Goal: Task Accomplishment & Management: Complete application form

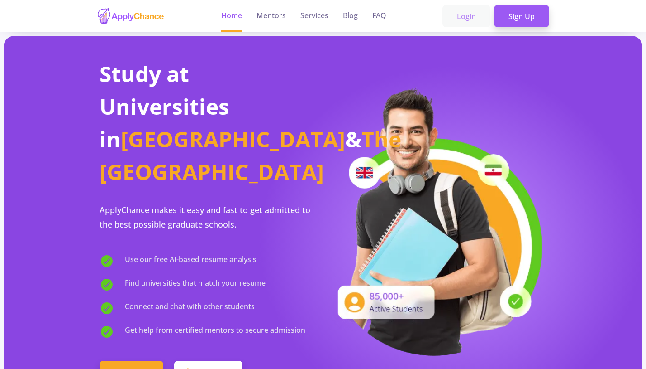
click at [479, 15] on link "Login" at bounding box center [467, 16] width 48 height 23
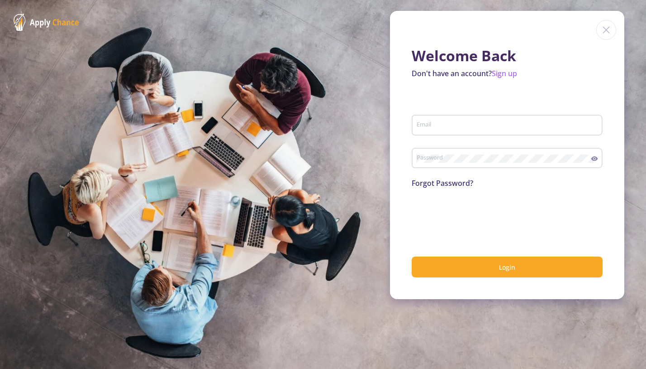
click at [464, 127] on input "Email" at bounding box center [508, 125] width 185 height 8
click at [464, 128] on input "Email" at bounding box center [508, 125] width 185 height 8
click at [456, 165] on div "Password" at bounding box center [503, 156] width 175 height 24
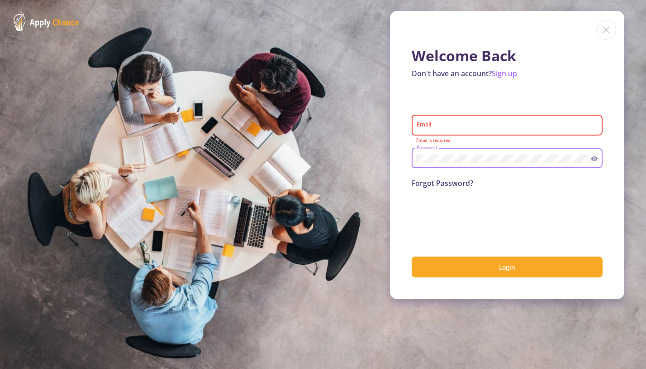
click at [454, 135] on div "Email" at bounding box center [507, 123] width 182 height 24
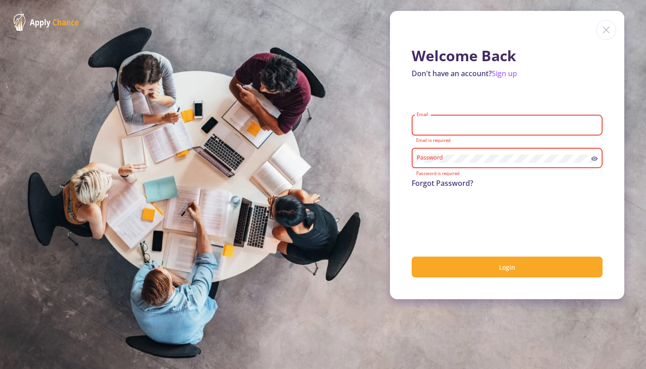
click at [455, 127] on input "Email" at bounding box center [508, 125] width 185 height 8
click at [510, 71] on link "Sign up" at bounding box center [504, 73] width 25 height 10
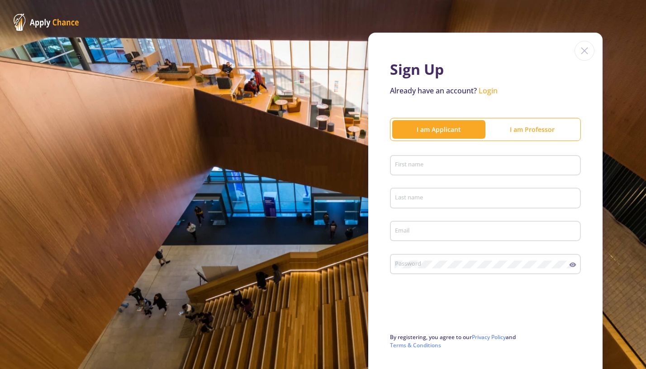
click at [428, 160] on div "First name" at bounding box center [486, 164] width 182 height 24
click at [431, 173] on div "First name" at bounding box center [486, 164] width 182 height 24
click at [430, 169] on input "First name" at bounding box center [487, 166] width 185 height 8
type input "Sepehr"
type input "[PERSON_NAME]"
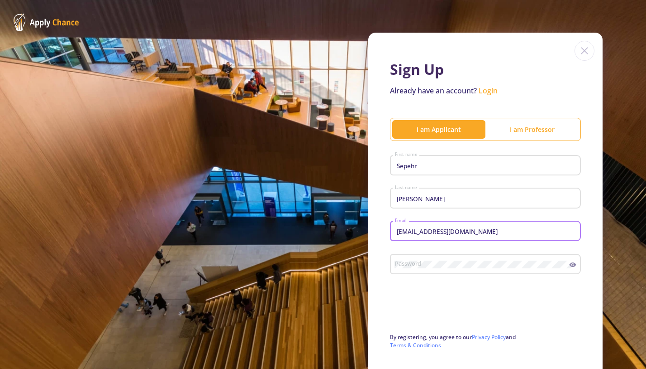
type input "[EMAIL_ADDRESS][DOMAIN_NAME]"
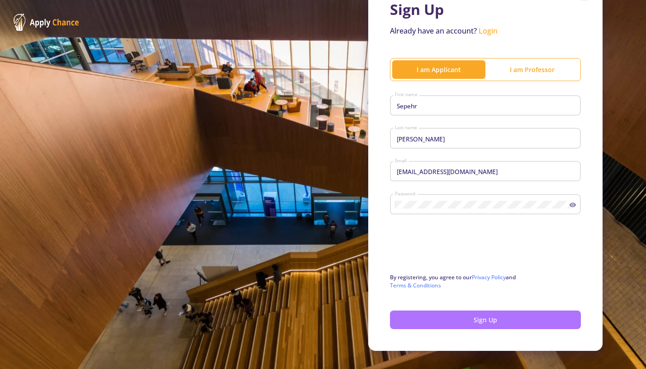
scroll to position [75, 0]
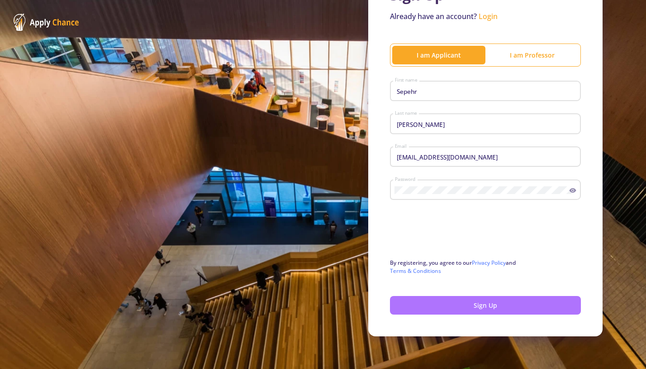
click at [427, 300] on button "Sign Up" at bounding box center [485, 305] width 191 height 19
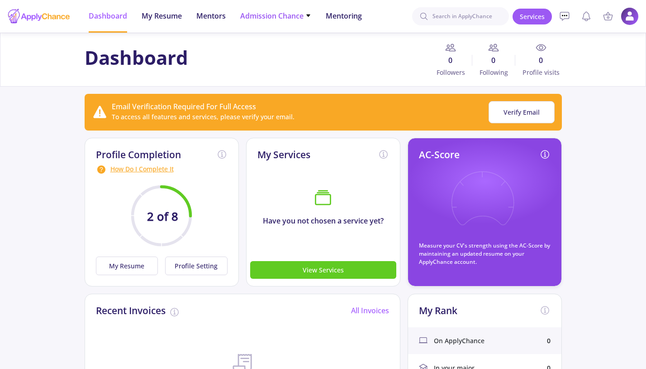
click at [251, 13] on span "Admission Chance" at bounding box center [275, 15] width 71 height 11
click at [288, 48] on link "With Minimum Requirements" at bounding box center [293, 46] width 107 height 17
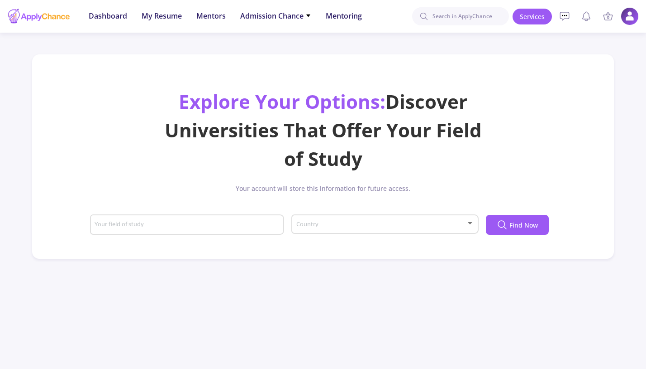
click at [210, 219] on div "Your field of study" at bounding box center [187, 223] width 186 height 24
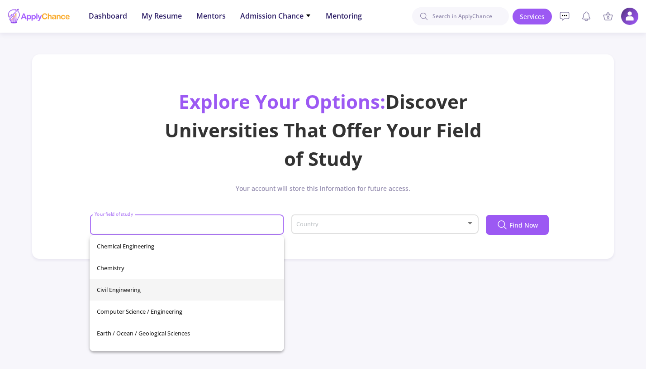
scroll to position [117, 0]
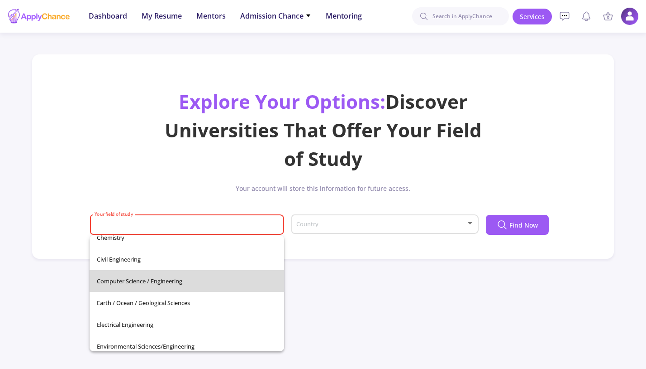
click at [179, 278] on span "Computer Science / Engineering" at bounding box center [187, 281] width 180 height 22
type input "Computer Science / Engineering"
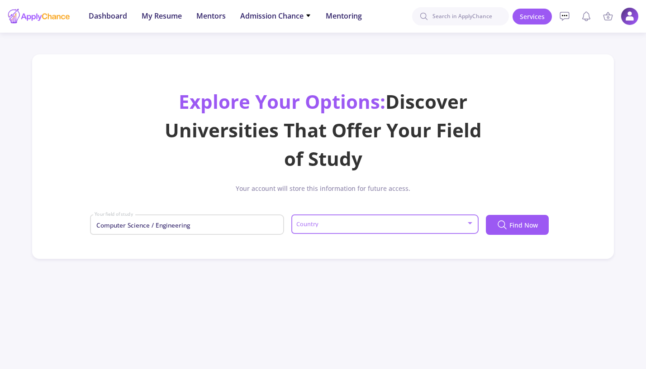
click at [327, 223] on span at bounding box center [382, 224] width 168 height 6
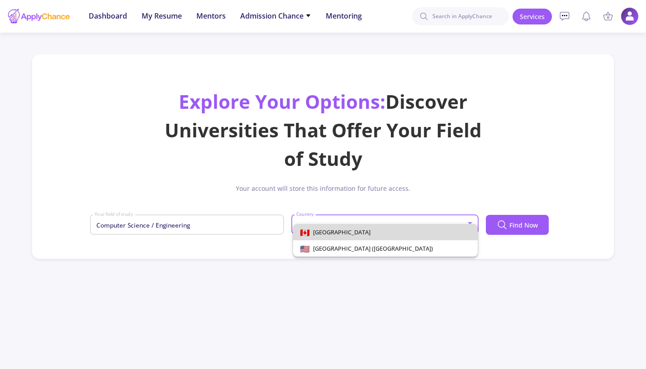
click at [331, 233] on span "[GEOGRAPHIC_DATA]" at bounding box center [340, 232] width 61 height 8
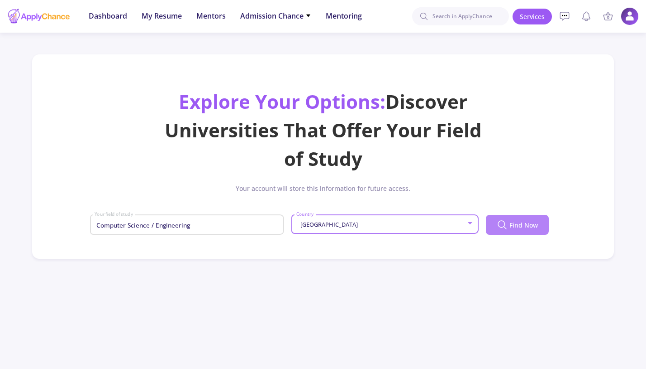
click at [531, 224] on span "Find Now" at bounding box center [524, 225] width 29 height 10
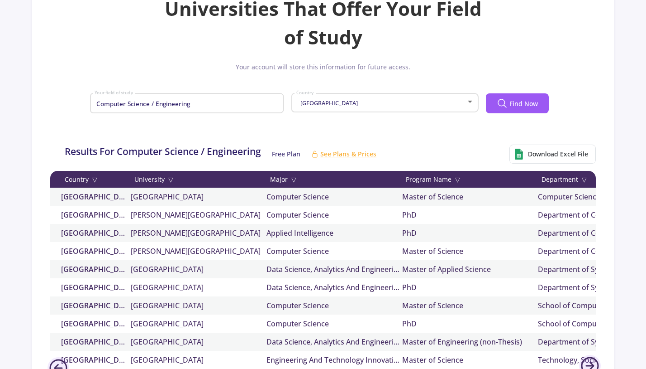
scroll to position [0, 0]
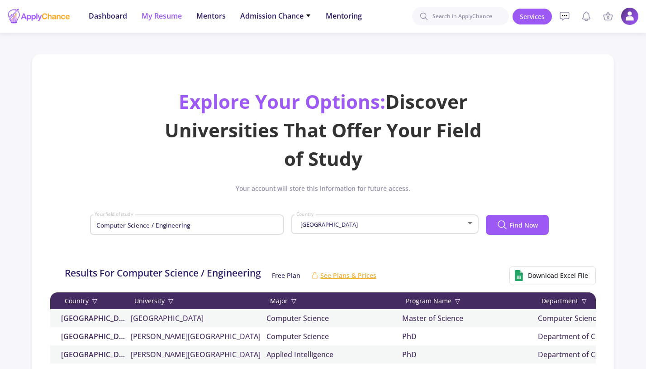
click at [153, 18] on span "My Resume" at bounding box center [162, 15] width 40 height 11
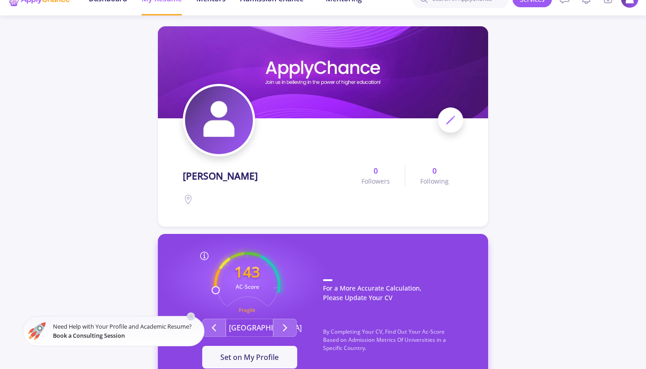
scroll to position [182, 0]
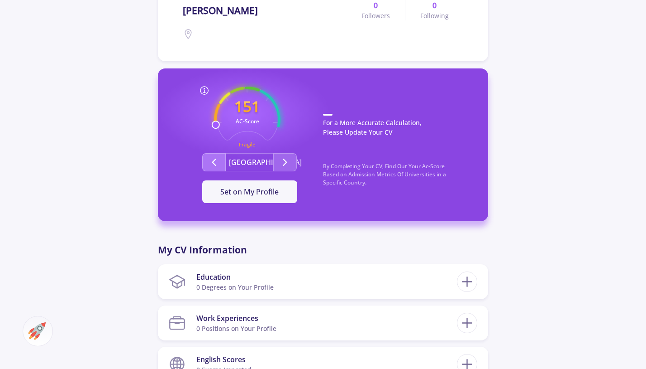
click at [219, 163] on icon "Second group" at bounding box center [214, 162] width 11 height 11
click at [281, 163] on icon "Second group" at bounding box center [285, 162] width 11 height 11
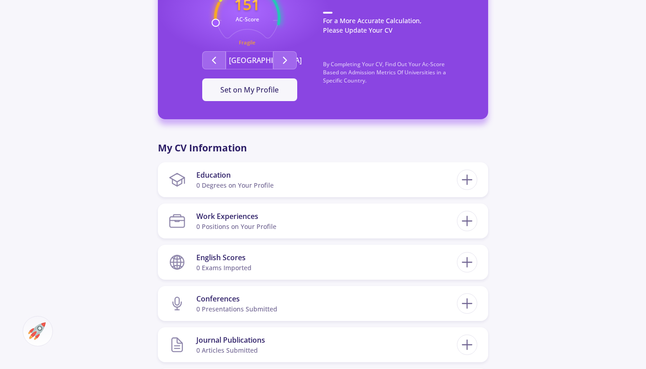
scroll to position [0, 0]
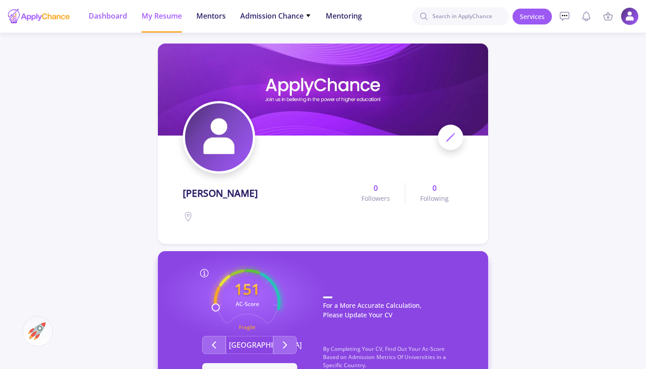
click at [108, 14] on span "Dashboard" at bounding box center [108, 15] width 38 height 11
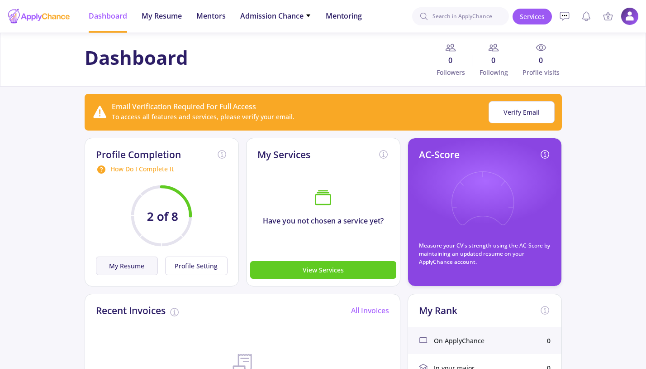
click at [143, 261] on button "My Resume" at bounding box center [127, 265] width 62 height 19
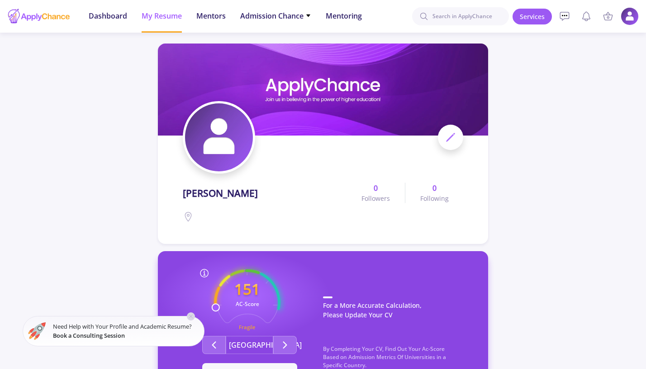
click at [445, 135] on span at bounding box center [450, 136] width 25 height 25
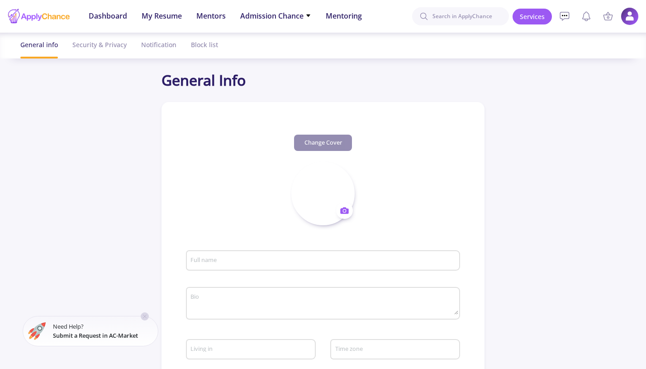
type input "[PERSON_NAME]"
type input "SepehrKhodadadi"
type input "[EMAIL_ADDRESS][DOMAIN_NAME]"
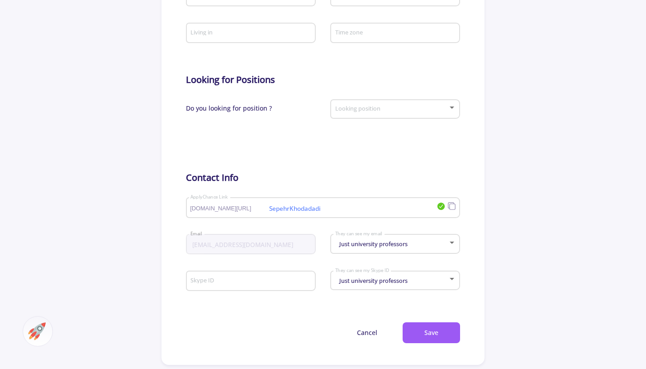
scroll to position [365, 0]
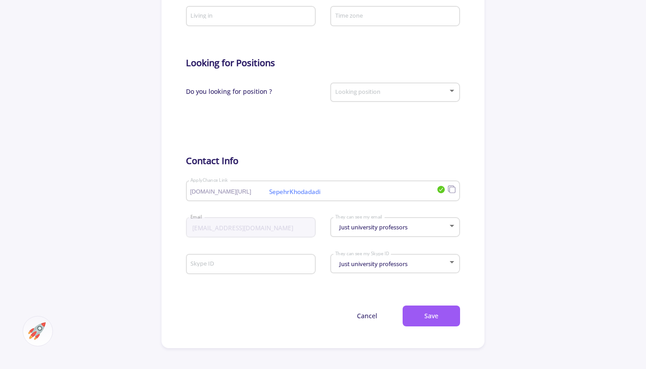
click at [380, 98] on div "Looking position" at bounding box center [395, 90] width 121 height 23
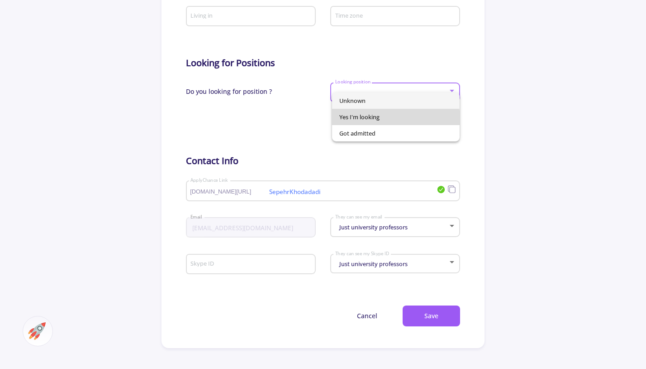
click at [379, 122] on span "Yes I'm looking" at bounding box center [396, 117] width 113 height 16
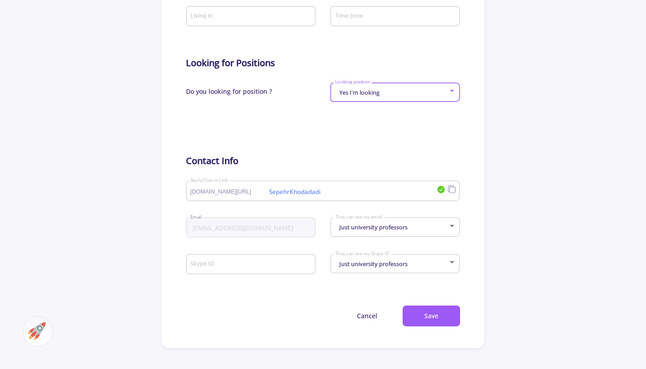
click at [379, 137] on form "Sepehr Khodadadi Full name Bio Gender Race Living in Time zone Looking for Posi…" at bounding box center [323, 93] width 275 height 466
click at [349, 197] on div "SepehrKhodadadi applychance.com/user-profile/ ApplyChance Link" at bounding box center [313, 189] width 247 height 24
click at [352, 191] on input "SepehrKhodadadi" at bounding box center [303, 191] width 227 height 8
click at [358, 229] on span "Just university professors" at bounding box center [372, 227] width 71 height 8
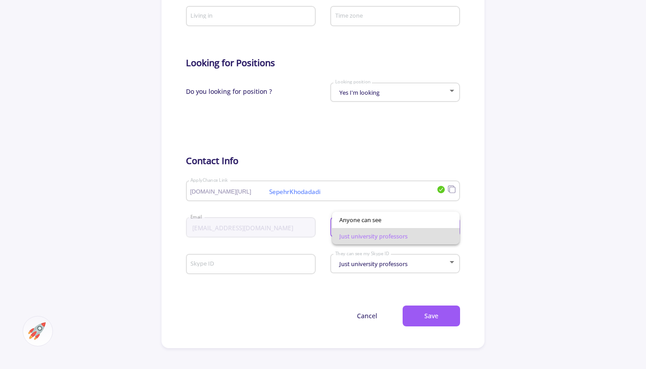
click at [512, 170] on div at bounding box center [323, 184] width 646 height 369
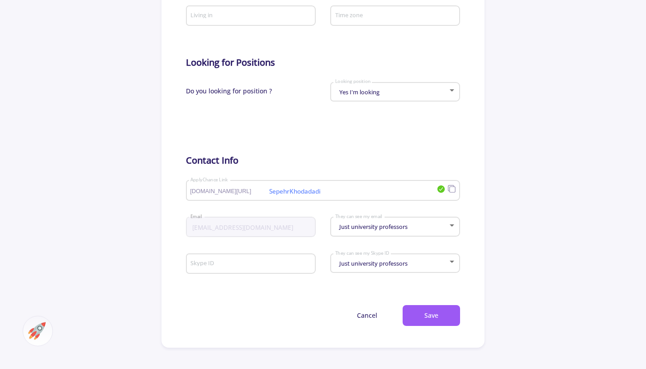
scroll to position [426, 0]
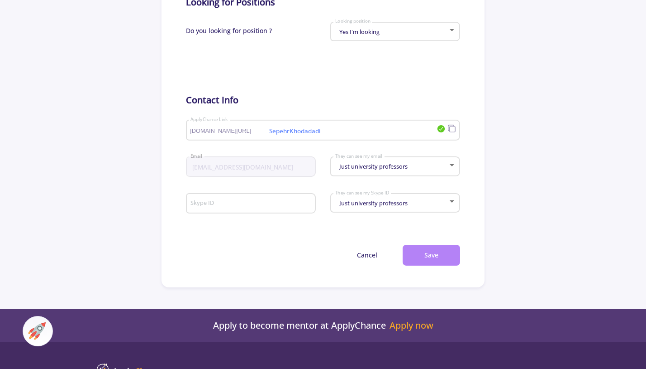
click at [436, 259] on button "Save" at bounding box center [431, 254] width 57 height 21
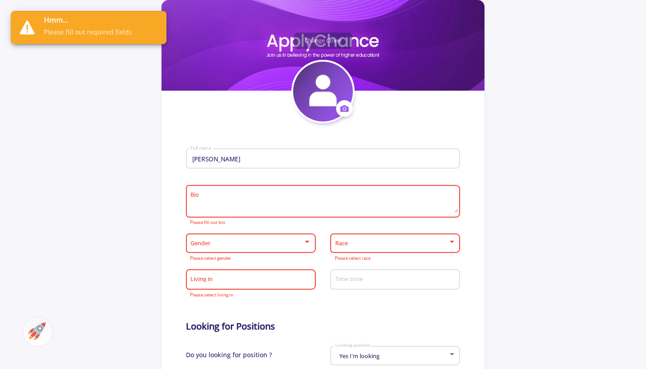
scroll to position [182, 0]
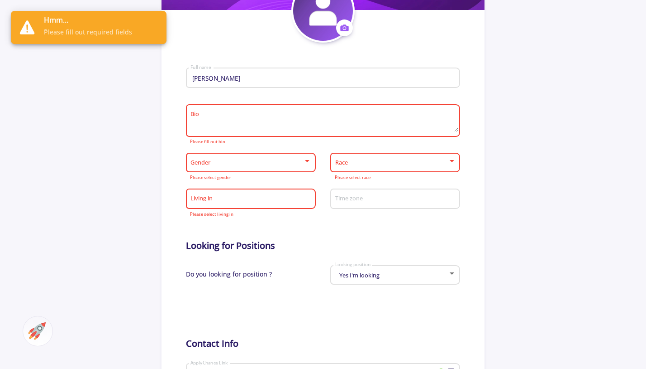
click at [245, 123] on textarea "Bio" at bounding box center [324, 120] width 268 height 21
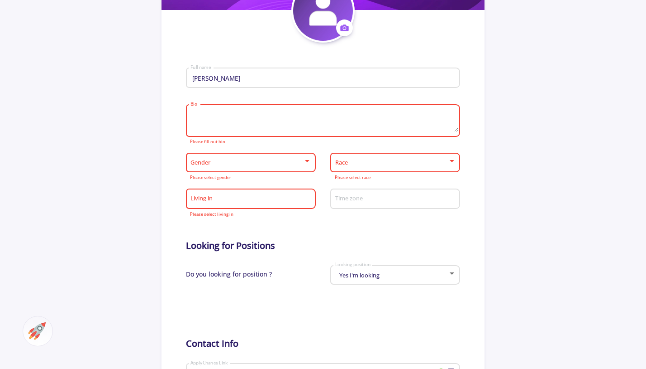
paste textarea "Master’s student in Artificial Intelligence at the [GEOGRAPHIC_DATA], specializ…"
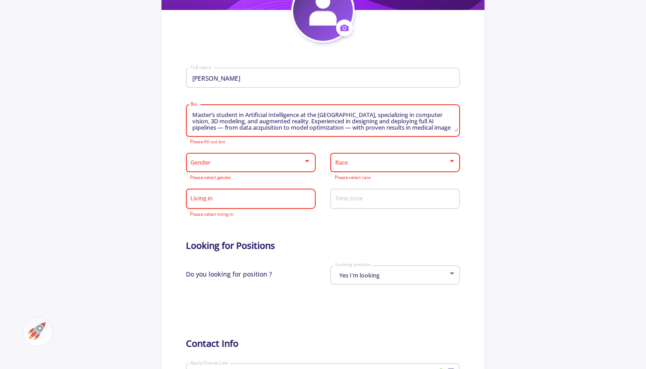
scroll to position [26, 0]
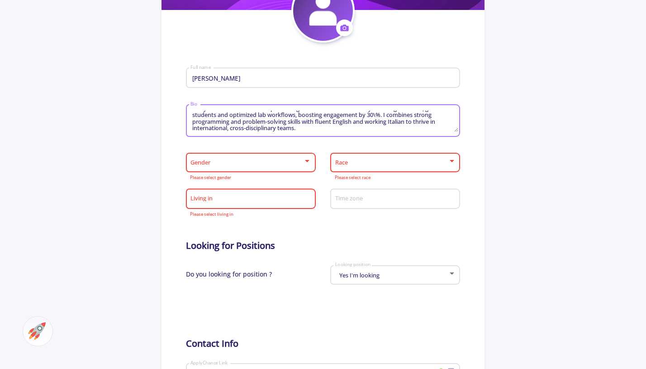
type textarea "Master’s student in Artificial Intelligence at the [GEOGRAPHIC_DATA], specializ…"
click at [256, 159] on div "Gender" at bounding box center [250, 160] width 121 height 23
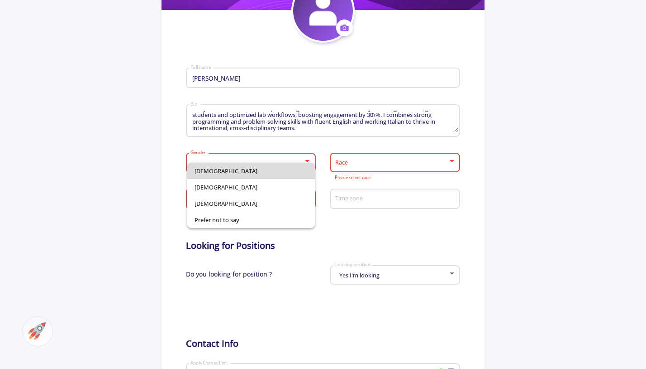
click at [256, 174] on span "Male" at bounding box center [251, 171] width 113 height 16
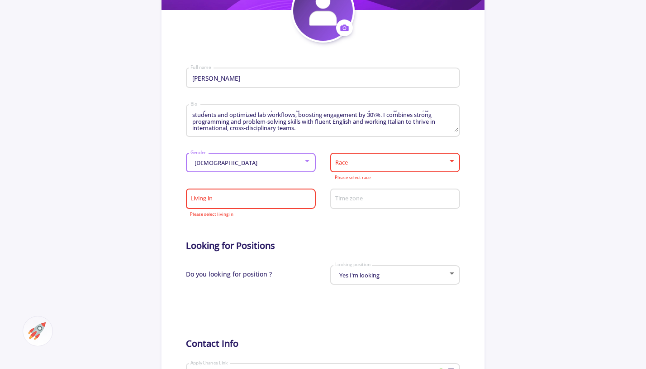
click at [418, 163] on span at bounding box center [392, 162] width 111 height 6
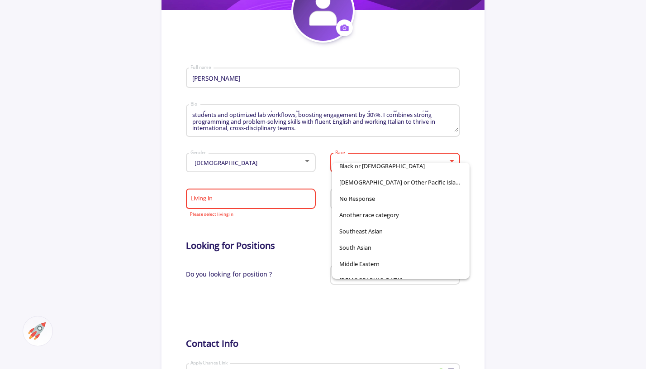
scroll to position [63, 0]
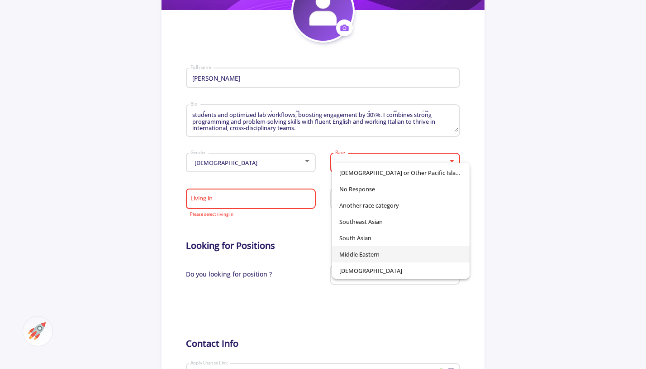
click at [403, 254] on span "Middle Eastern" at bounding box center [401, 254] width 123 height 16
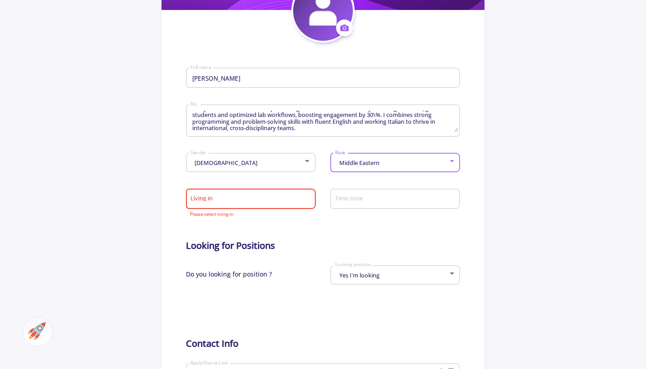
click at [248, 197] on input "Living in" at bounding box center [252, 199] width 124 height 8
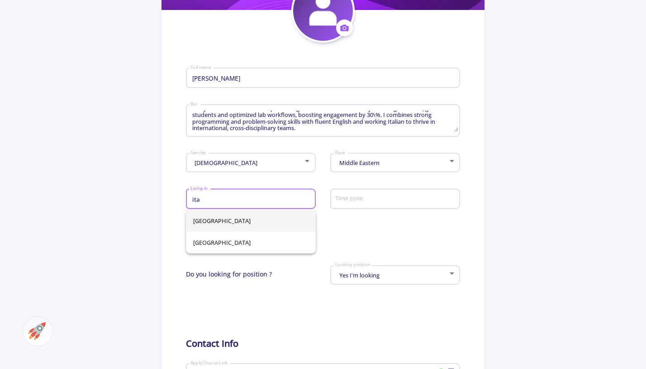
click at [238, 216] on span "[GEOGRAPHIC_DATA]" at bounding box center [250, 221] width 115 height 22
type input "[GEOGRAPHIC_DATA]"
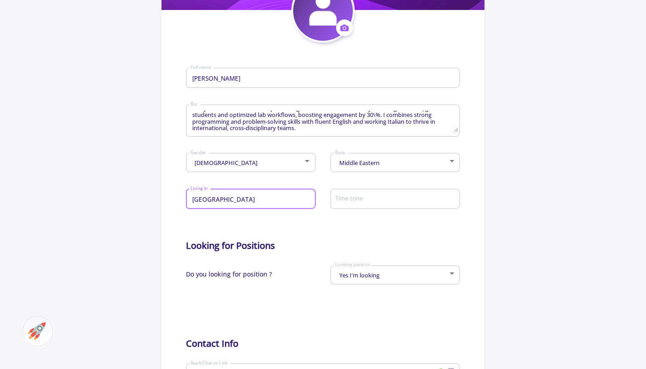
click at [413, 195] on div "Time zone" at bounding box center [395, 197] width 121 height 24
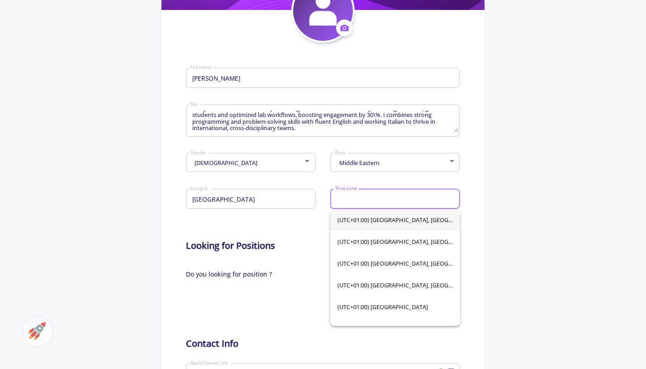
scroll to position [1056, 0]
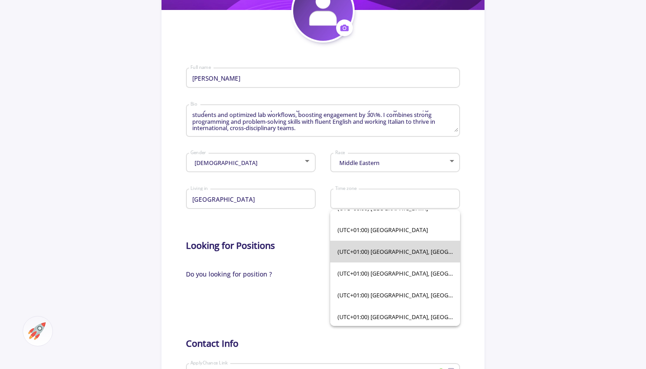
click at [406, 260] on span "(UTC+01:00) Amsterdam, Berlin, Bern, Rome, Stockholm, Vienna" at bounding box center [395, 251] width 115 height 22
type input "(UTC+01:00) Amsterdam, Berlin, Bern, Rome, Stockholm, Vienna"
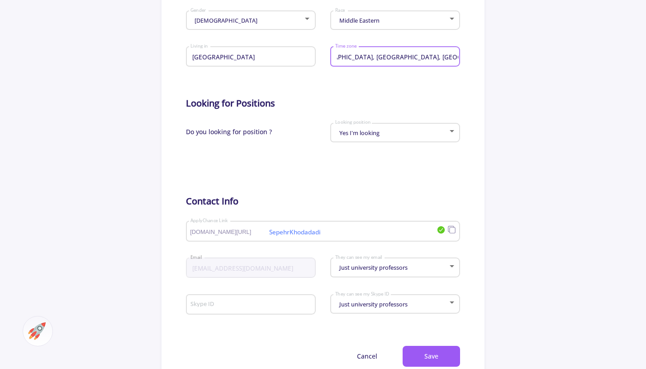
scroll to position [365, 0]
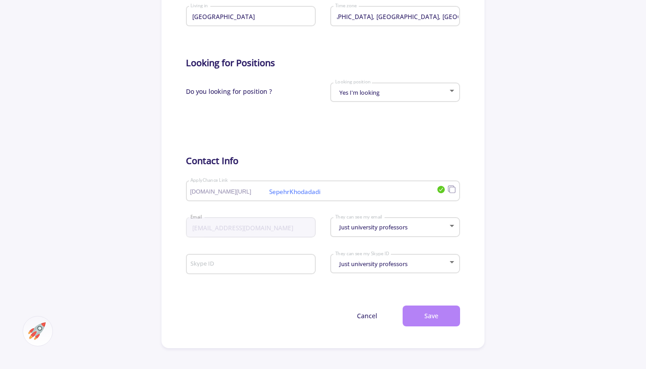
click at [431, 325] on button "Save" at bounding box center [431, 315] width 57 height 21
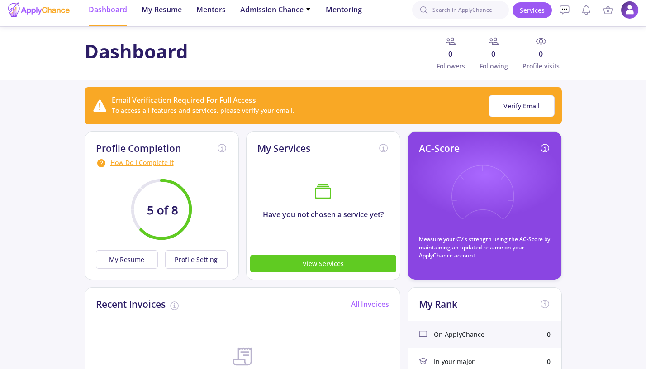
scroll to position [121, 0]
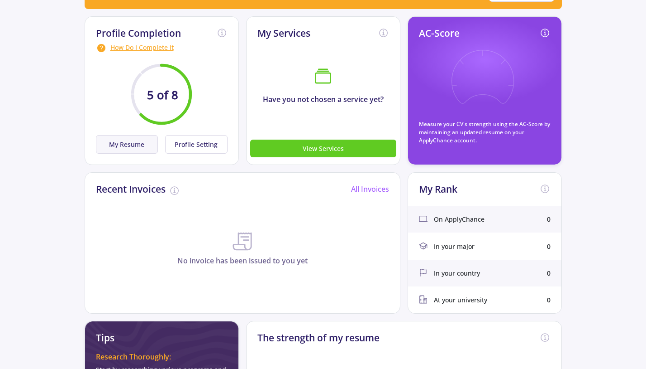
click at [144, 144] on button "My Resume" at bounding box center [127, 144] width 62 height 19
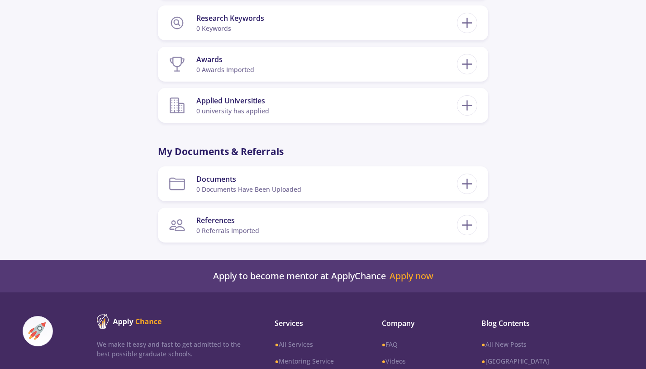
scroll to position [547, 0]
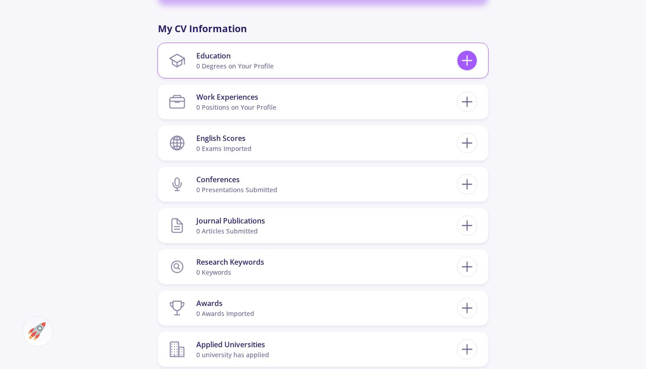
click at [463, 56] on icon at bounding box center [467, 60] width 17 height 17
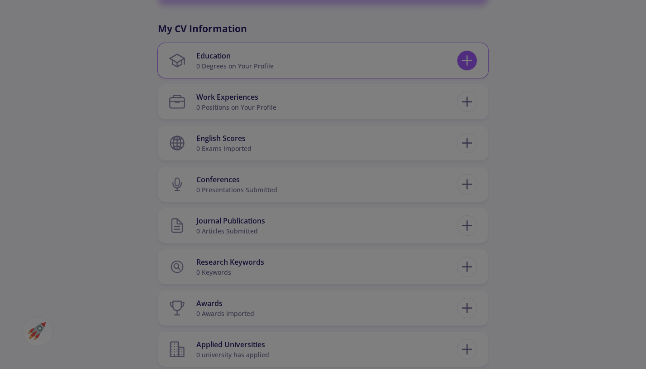
checkbox input "false"
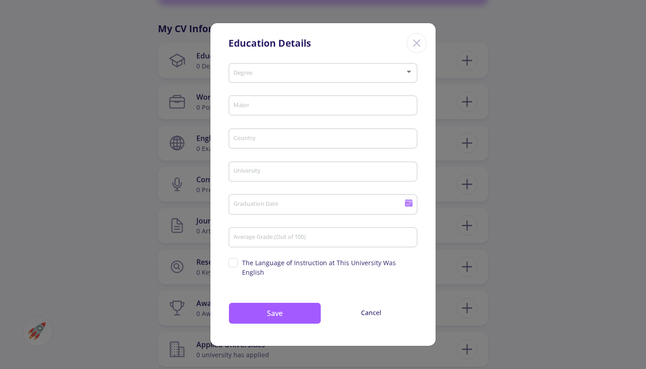
click at [285, 77] on span at bounding box center [320, 73] width 170 height 6
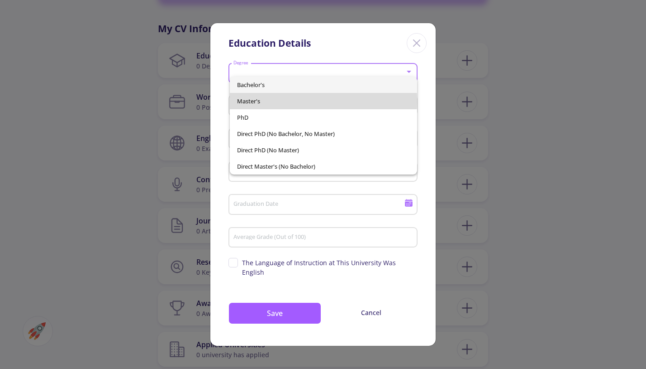
click at [285, 100] on span "Master's" at bounding box center [323, 101] width 172 height 16
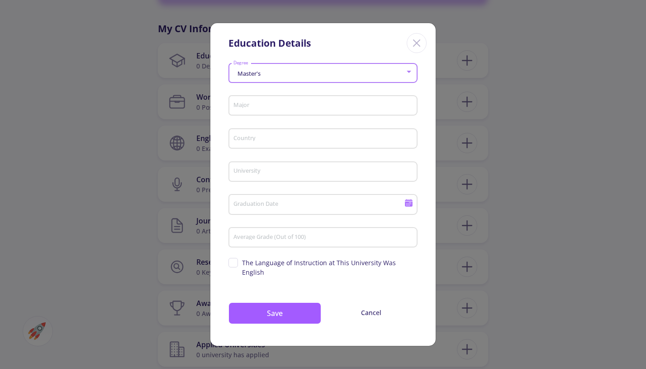
click at [285, 109] on input "Major" at bounding box center [324, 106] width 183 height 8
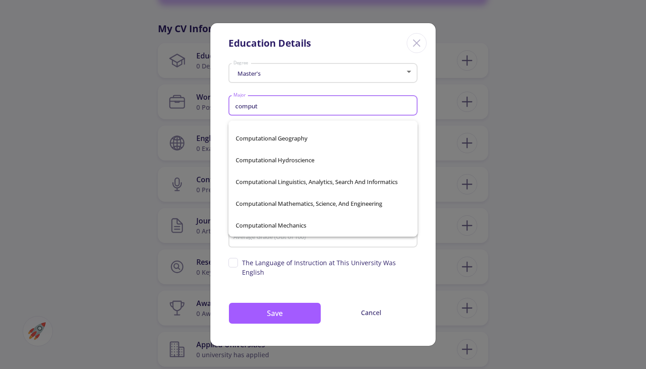
scroll to position [762, 0]
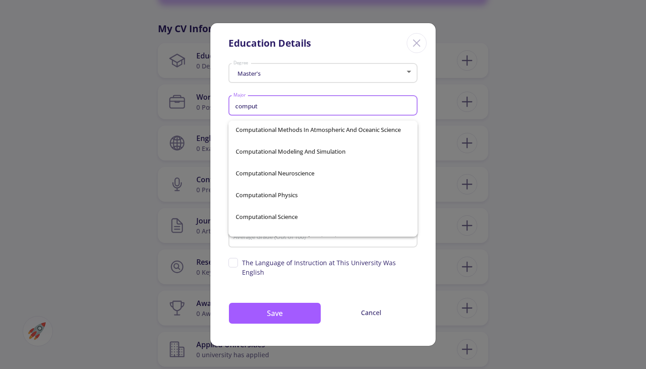
type input "comput"
click at [422, 42] on icon "Close" at bounding box center [417, 43] width 14 height 14
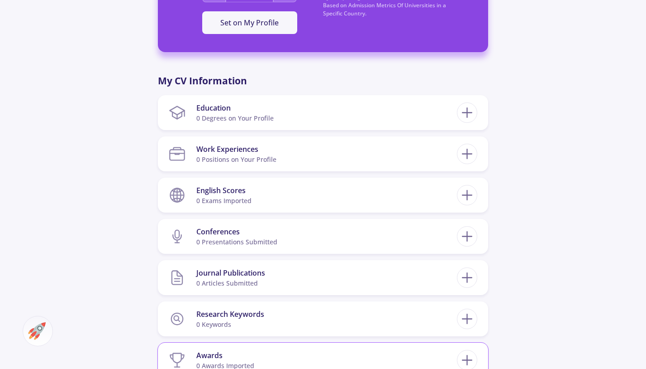
scroll to position [487, 0]
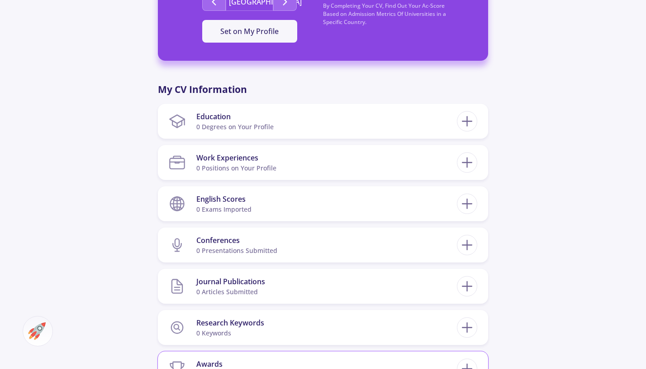
click at [474, 114] on icon at bounding box center [467, 121] width 17 height 17
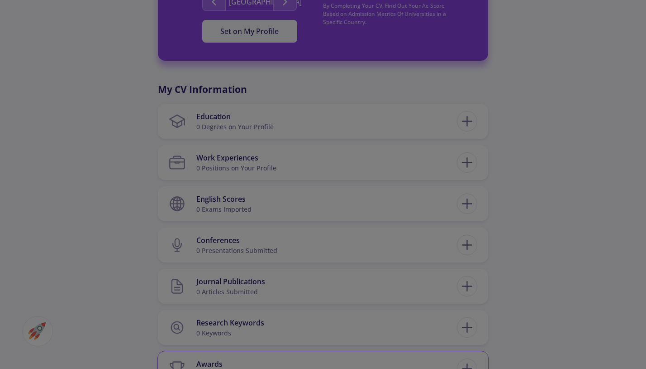
checkbox input "false"
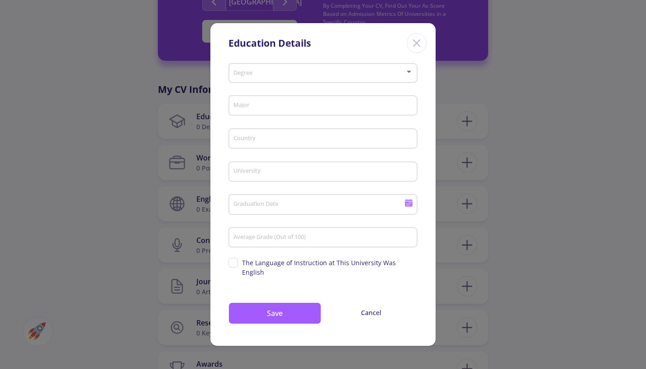
click at [372, 77] on span at bounding box center [320, 73] width 170 height 6
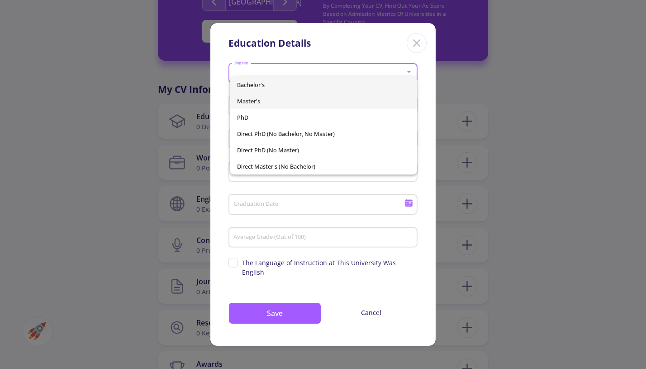
click at [341, 102] on span "Master's" at bounding box center [323, 101] width 172 height 16
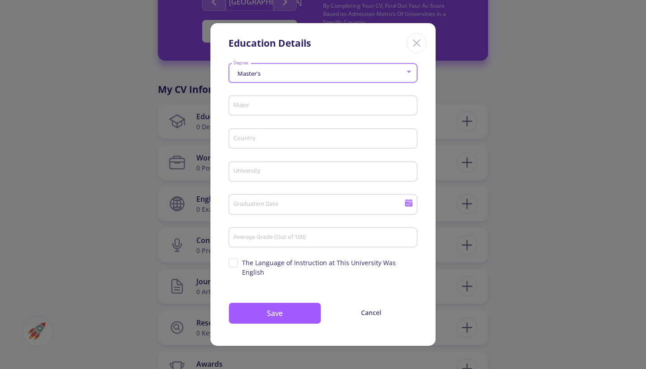
click at [341, 110] on input "Major" at bounding box center [324, 106] width 183 height 8
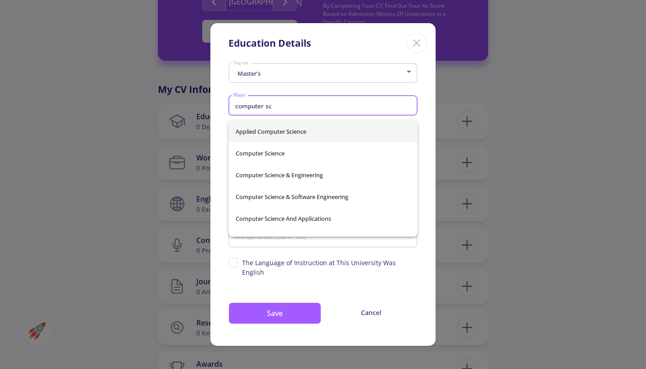
scroll to position [0, 0]
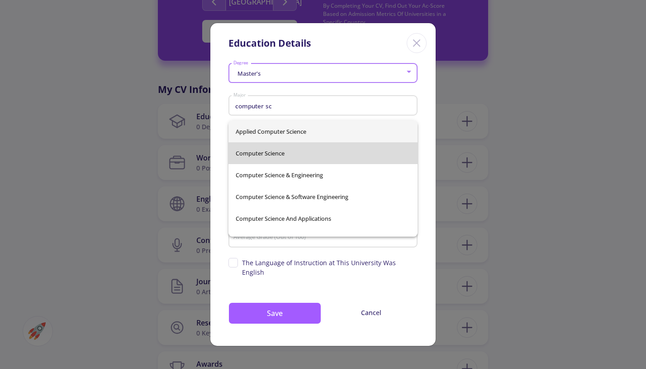
click at [293, 158] on span "Computer Science" at bounding box center [323, 153] width 175 height 22
type input "Computer Science"
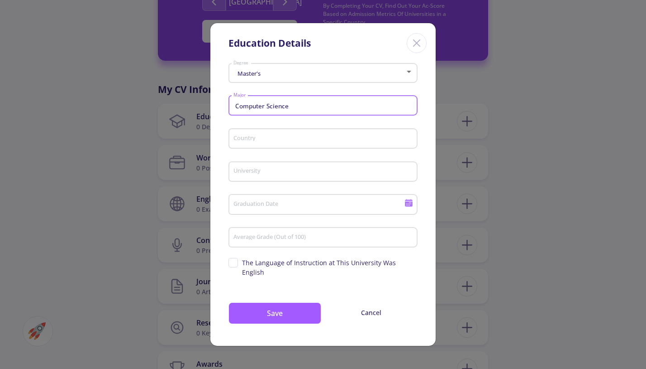
click at [276, 143] on input "Country" at bounding box center [324, 139] width 183 height 8
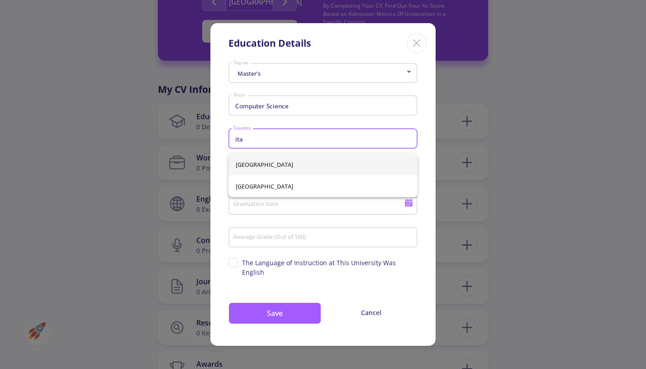
click at [292, 163] on span "[GEOGRAPHIC_DATA]" at bounding box center [323, 164] width 175 height 22
type input "[GEOGRAPHIC_DATA]"
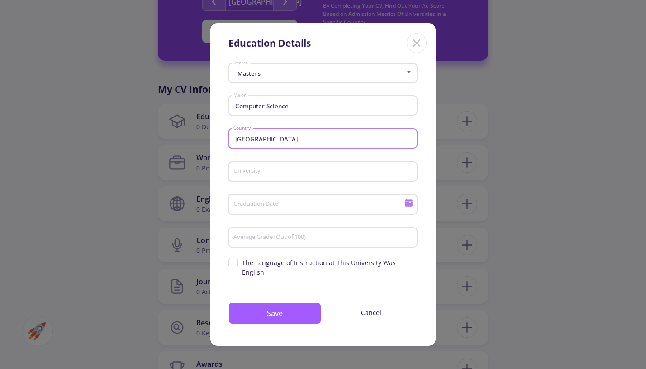
click at [288, 176] on input "University" at bounding box center [324, 172] width 183 height 8
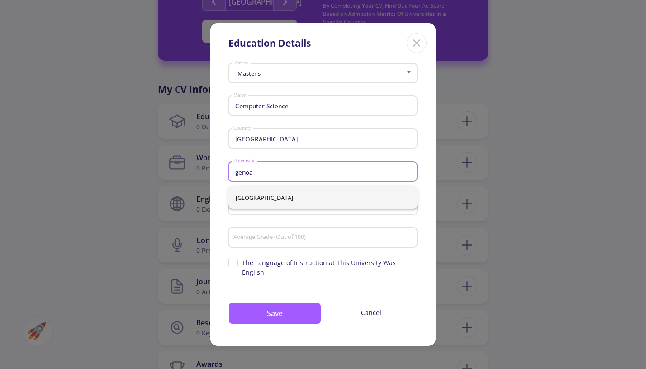
click at [342, 202] on span "[GEOGRAPHIC_DATA]" at bounding box center [323, 198] width 175 height 22
type input "[GEOGRAPHIC_DATA]"
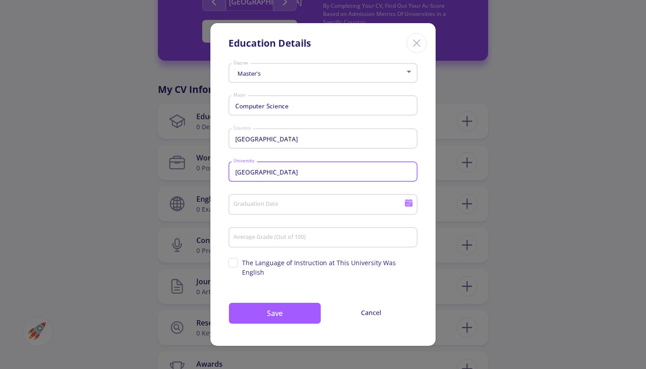
click at [334, 207] on input "Graduation Date" at bounding box center [320, 205] width 174 height 8
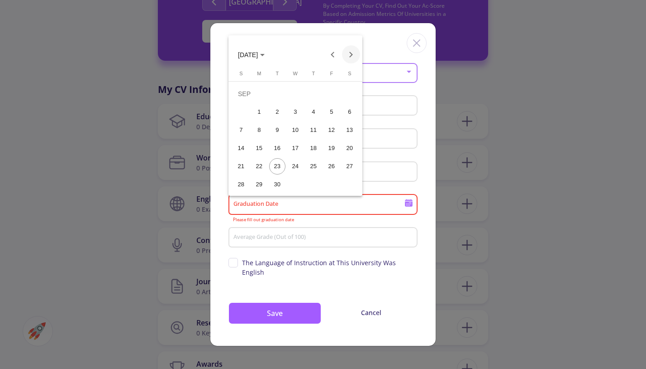
click at [349, 53] on button "Next month" at bounding box center [351, 54] width 18 height 18
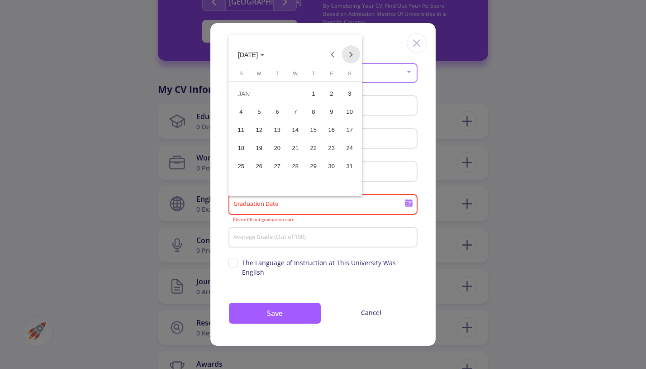
click at [349, 53] on button "Next month" at bounding box center [351, 54] width 18 height 18
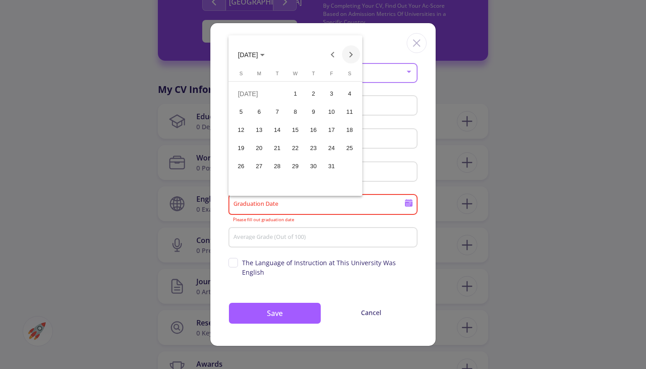
click at [349, 53] on button "Next month" at bounding box center [351, 54] width 18 height 18
click at [278, 105] on div "1" at bounding box center [277, 112] width 16 height 16
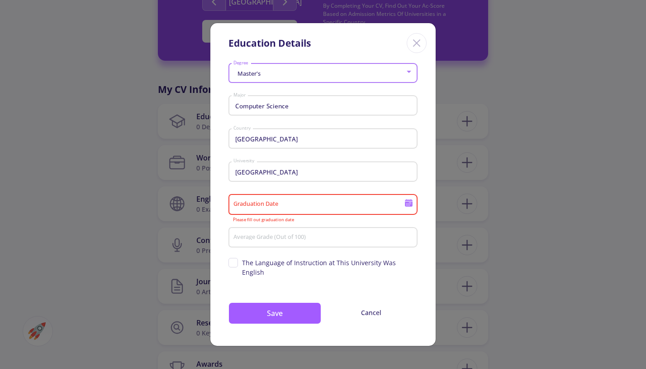
type input "9/1/2026"
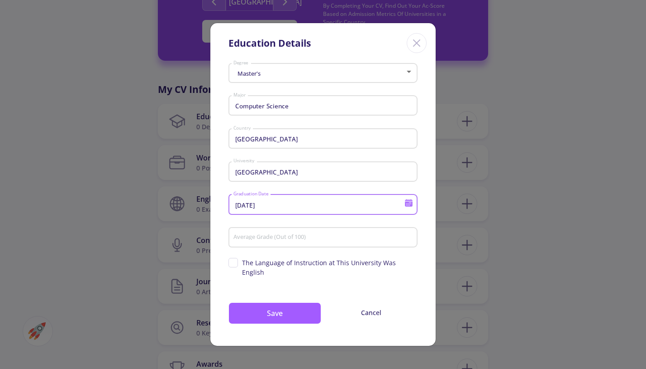
click at [293, 238] on div "Average Grade (Out of 100)" at bounding box center [323, 236] width 181 height 24
type input "95"
click at [292, 271] on span "The Language of Instruction at This University Was English" at bounding box center [330, 267] width 176 height 19
click at [235, 263] on input "The Language of Instruction at This University Was English" at bounding box center [232, 261] width 6 height 6
checkbox input "true"
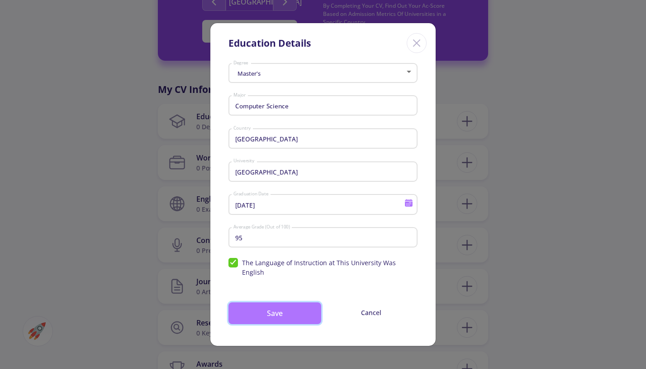
click at [290, 308] on button "Save" at bounding box center [275, 313] width 93 height 22
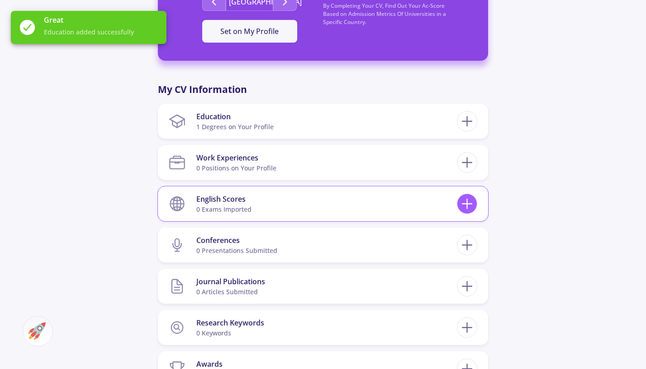
click at [463, 205] on icon at bounding box center [467, 203] width 17 height 17
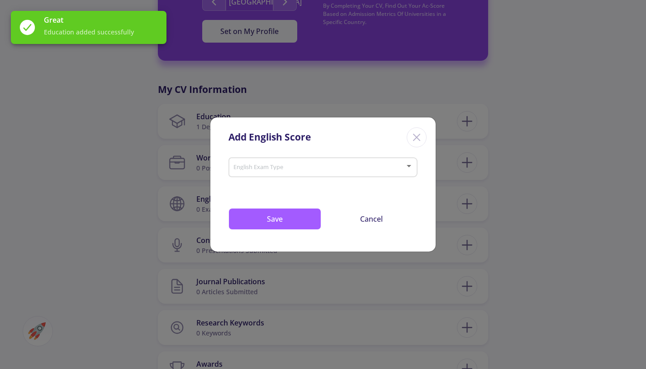
click at [286, 162] on div "English Exam Type" at bounding box center [323, 165] width 181 height 23
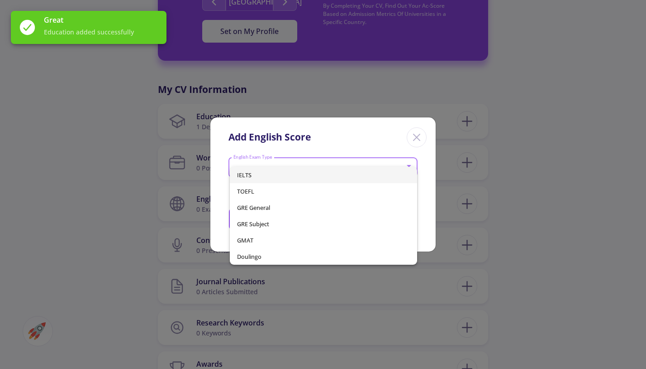
click at [279, 167] on div "IELTS TOEFL GRE General GRE Subject GMAT Doulingo" at bounding box center [318, 216] width 176 height 98
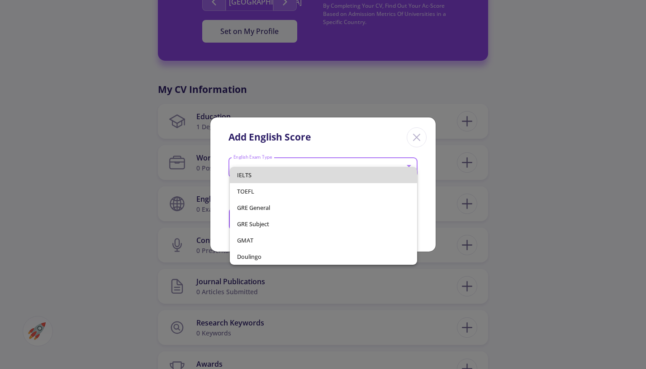
click at [279, 171] on span "IELTS" at bounding box center [323, 175] width 172 height 16
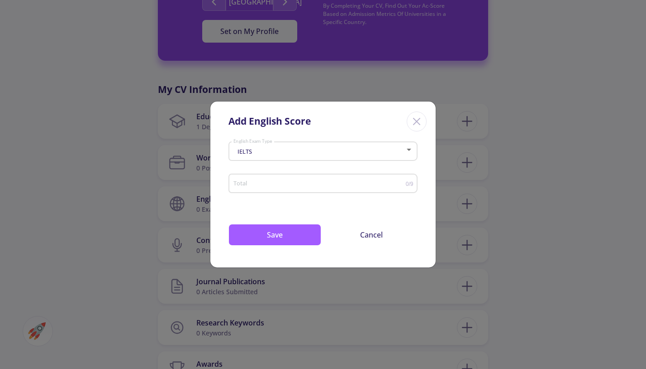
click at [274, 176] on div "Total" at bounding box center [319, 181] width 173 height 23
click at [276, 182] on input "Total" at bounding box center [319, 183] width 173 height 7
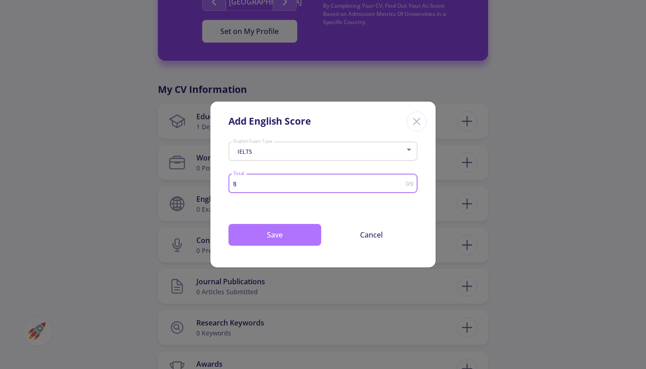
type input "8"
click at [279, 235] on button "Save" at bounding box center [275, 235] width 93 height 22
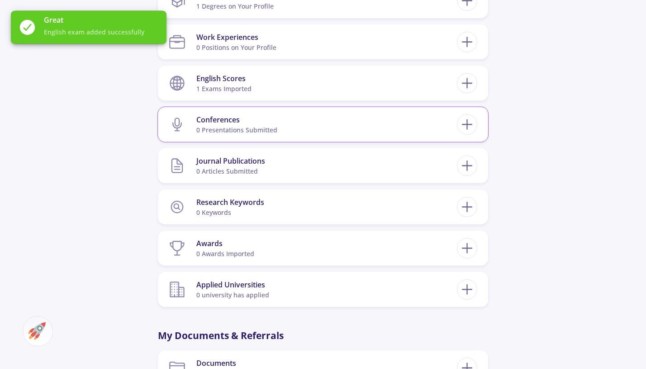
scroll to position [608, 0]
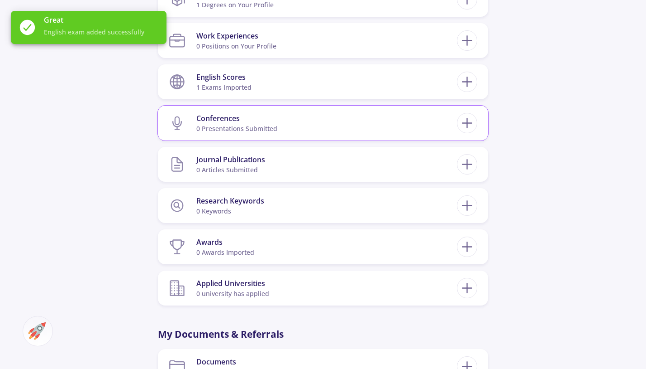
click at [337, 138] on div "Conferences 0 presentations submitted" at bounding box center [323, 122] width 330 height 35
click at [341, 122] on section "Conferences 0 presentations submitted" at bounding box center [313, 123] width 288 height 28
click at [474, 122] on icon at bounding box center [467, 123] width 17 height 17
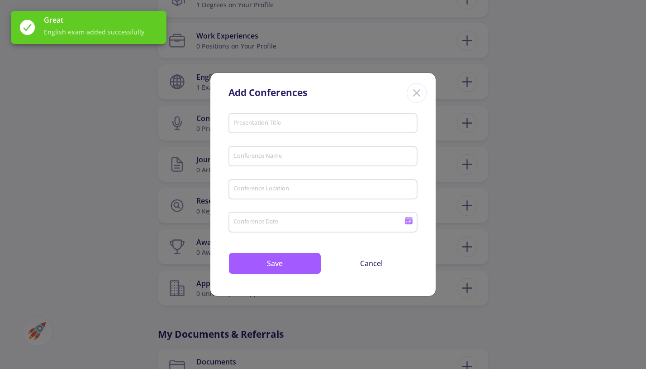
click at [423, 84] on div "Add Conferences" at bounding box center [323, 91] width 225 height 37
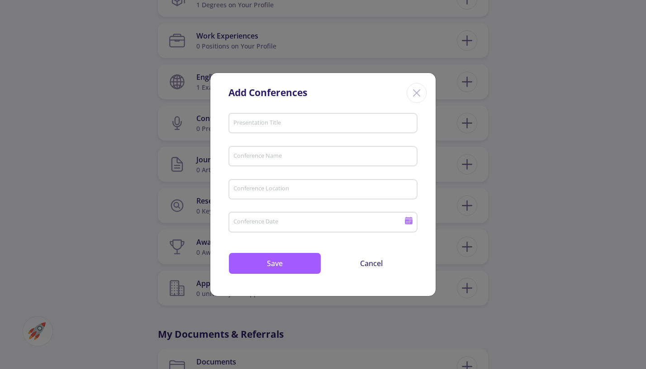
click at [420, 91] on icon "Close" at bounding box center [417, 93] width 14 height 14
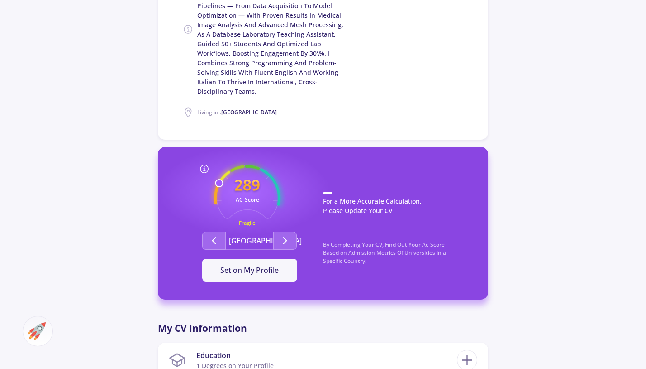
scroll to position [304, 0]
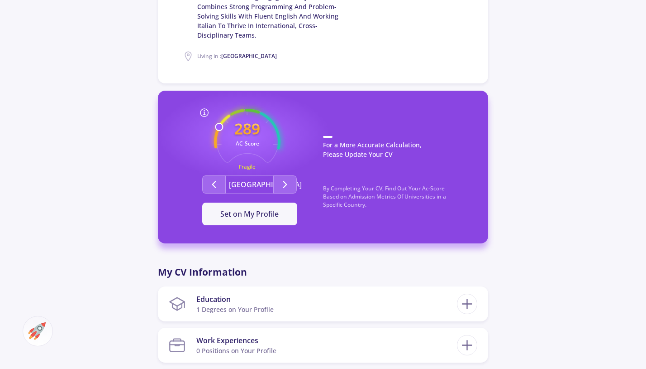
click at [273, 184] on button "[GEOGRAPHIC_DATA]" at bounding box center [250, 184] width 48 height 18
click at [278, 185] on button "Second group" at bounding box center [285, 184] width 24 height 18
click at [216, 180] on icon "Second group" at bounding box center [214, 184] width 11 height 11
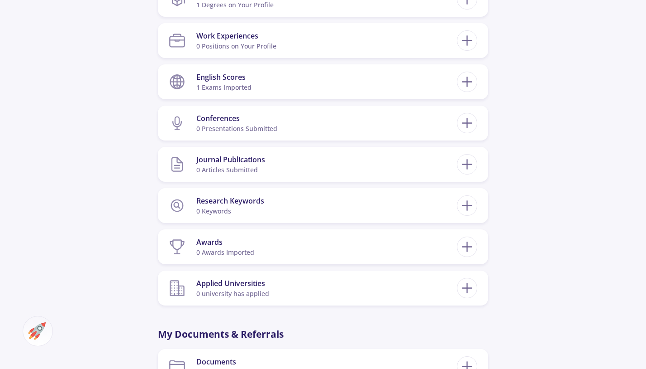
scroll to position [547, 0]
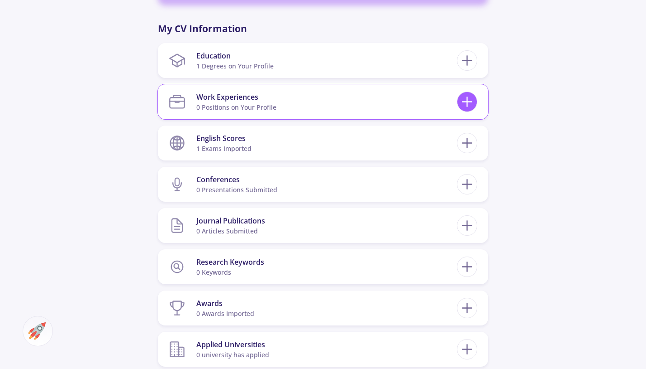
click at [463, 108] on icon at bounding box center [467, 101] width 17 height 17
checkbox input "false"
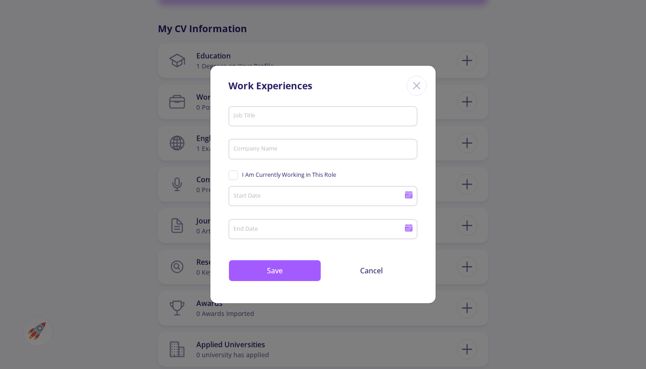
click at [422, 84] on icon "Close" at bounding box center [417, 85] width 14 height 14
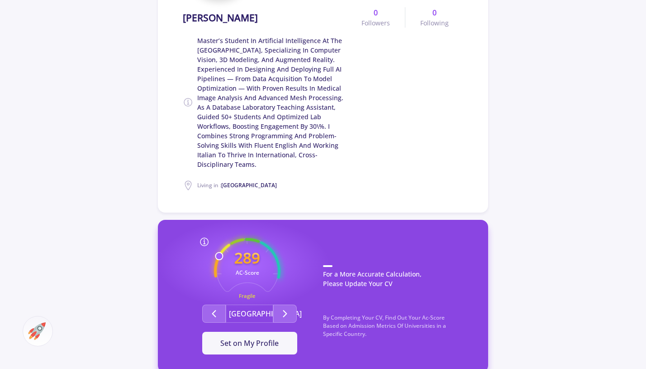
scroll to position [0, 0]
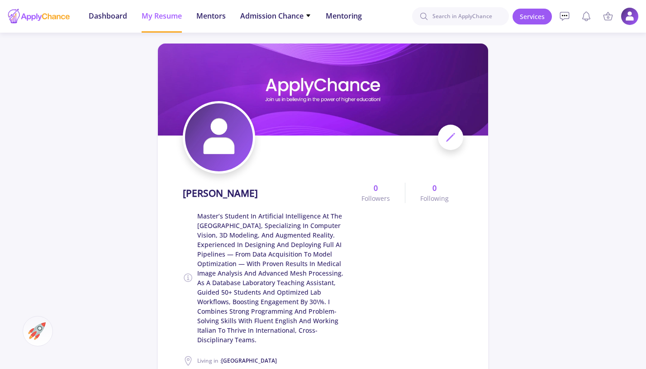
click at [305, 174] on section "Sepehr Khodadadi Master’s student in Artificial Intelligence at the University …" at bounding box center [323, 250] width 281 height 231
click at [104, 14] on span "Dashboard" at bounding box center [108, 15] width 38 height 11
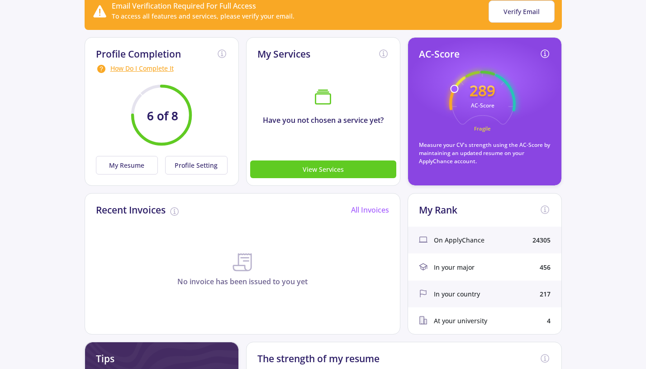
scroll to position [61, 0]
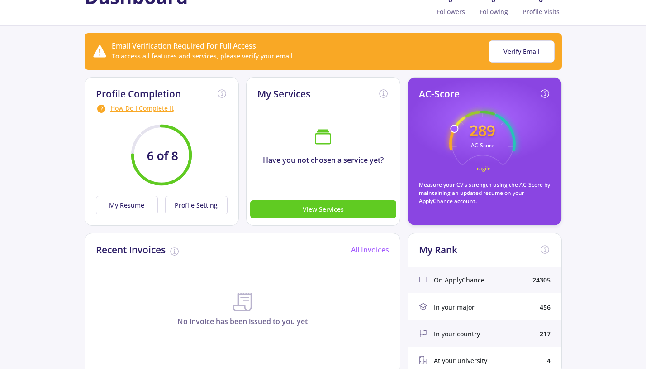
click at [472, 147] on text "AC-Score" at bounding box center [483, 145] width 24 height 8
click at [482, 160] on icon "289 AC-Score Fragile" at bounding box center [483, 143] width 67 height 67
click at [511, 116] on icon "289 AC-Score Fragile" at bounding box center [483, 143] width 67 height 67
click at [140, 111] on div "How Do I Complete It" at bounding box center [162, 108] width 132 height 11
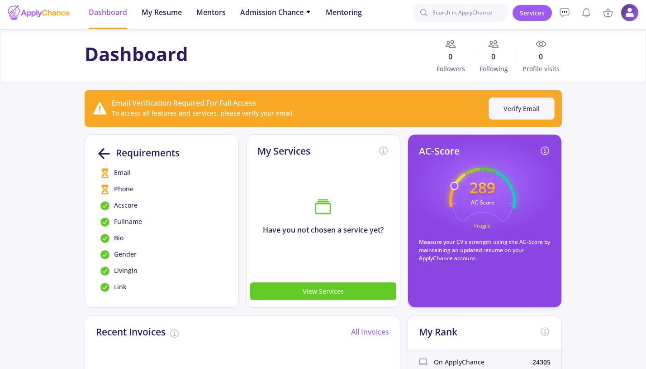
scroll to position [0, 0]
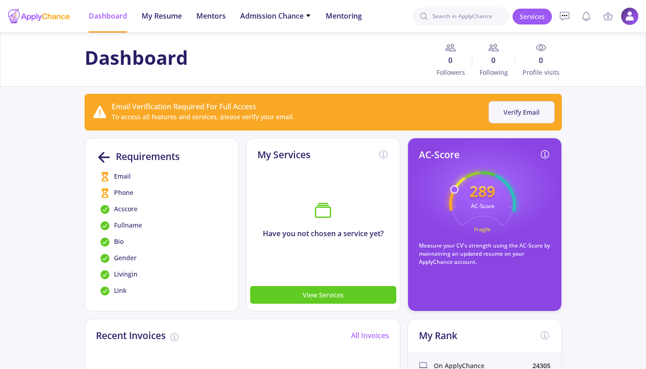
click at [505, 110] on button "Verify Email" at bounding box center [522, 112] width 66 height 22
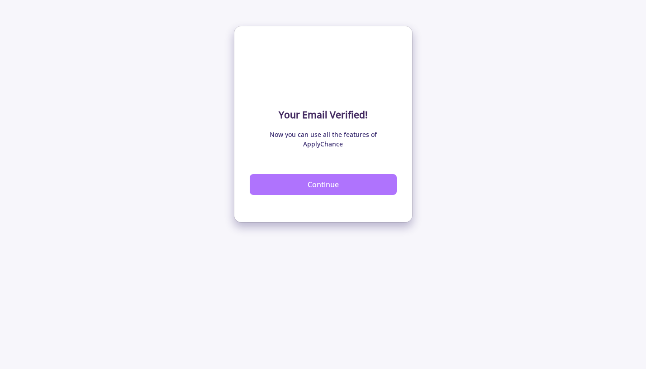
click at [317, 177] on button "Continue" at bounding box center [323, 184] width 147 height 21
click at [327, 174] on button "Continue" at bounding box center [323, 184] width 147 height 21
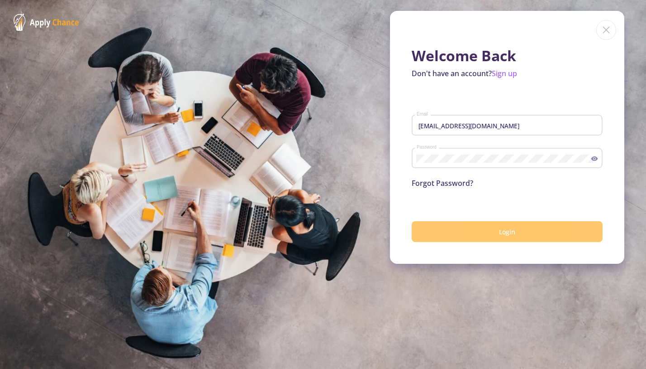
click at [492, 231] on button "Login" at bounding box center [507, 231] width 191 height 21
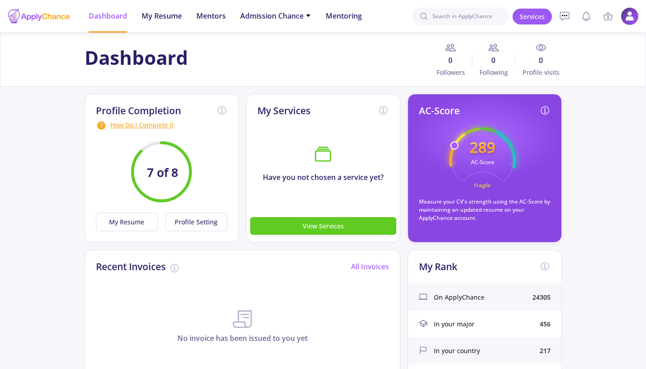
click at [151, 125] on div "How Do I Complete It" at bounding box center [162, 125] width 132 height 11
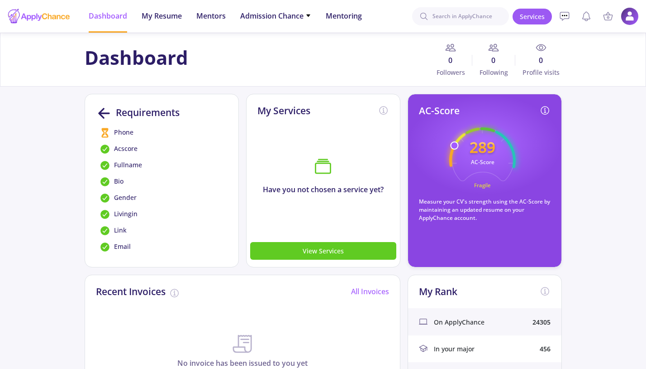
click at [151, 155] on div "Requirements Phone Acscore Fullname Bio Gender Livingin Link Email" at bounding box center [162, 180] width 132 height 151
click at [124, 134] on span "Phone" at bounding box center [123, 132] width 19 height 11
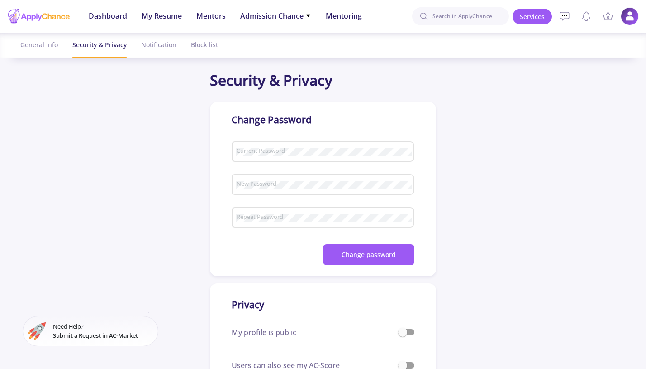
checkbox input "true"
click at [283, 15] on span "Admission Chance" at bounding box center [275, 15] width 71 height 11
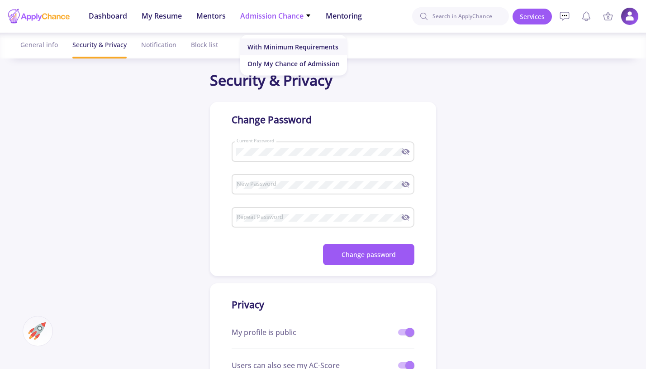
click at [287, 46] on link "With Minimum Requirements" at bounding box center [293, 46] width 107 height 17
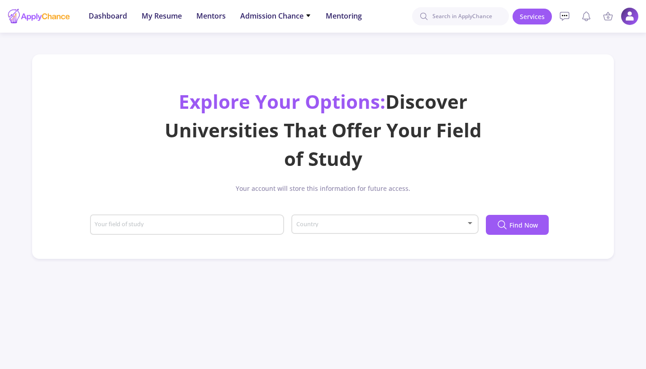
click at [238, 227] on input "Your field of study" at bounding box center [188, 225] width 188 height 8
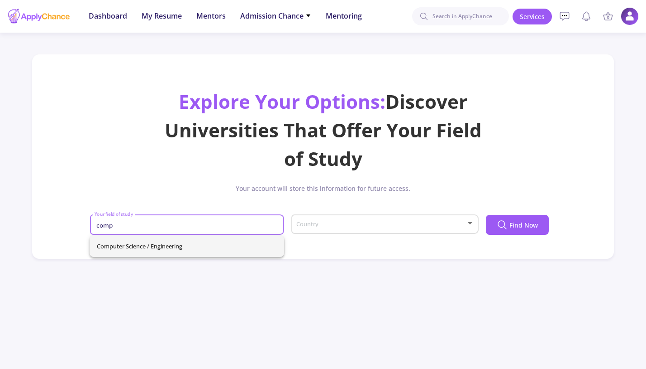
click at [225, 248] on span "Computer Science / Engineering" at bounding box center [187, 246] width 180 height 22
type input "Computer Science / Engineering"
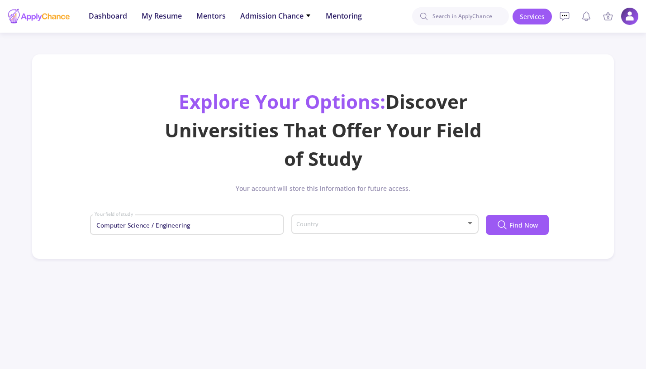
click at [361, 235] on div "Country" at bounding box center [385, 226] width 187 height 29
click at [361, 227] on span at bounding box center [382, 224] width 168 height 6
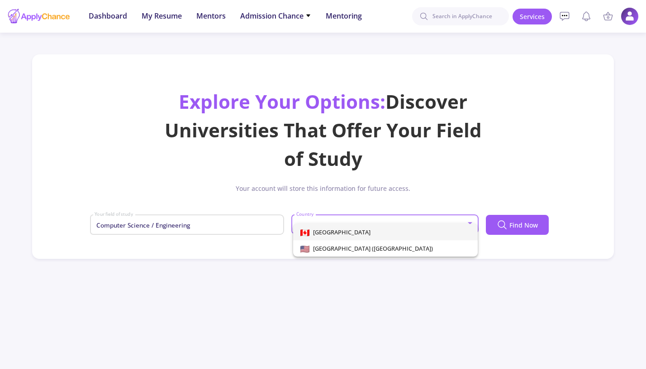
click at [360, 238] on span "[GEOGRAPHIC_DATA]" at bounding box center [386, 232] width 170 height 16
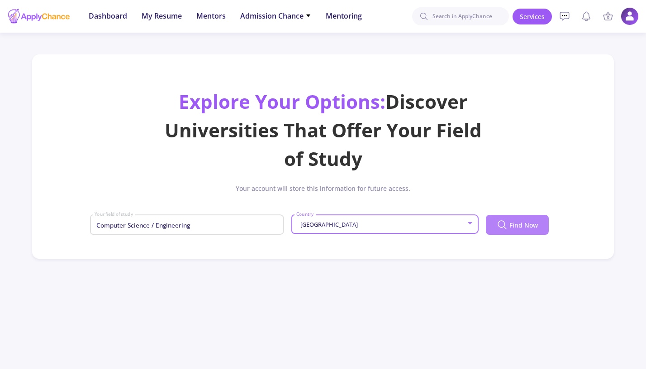
click at [531, 224] on span "Find Now" at bounding box center [524, 225] width 29 height 10
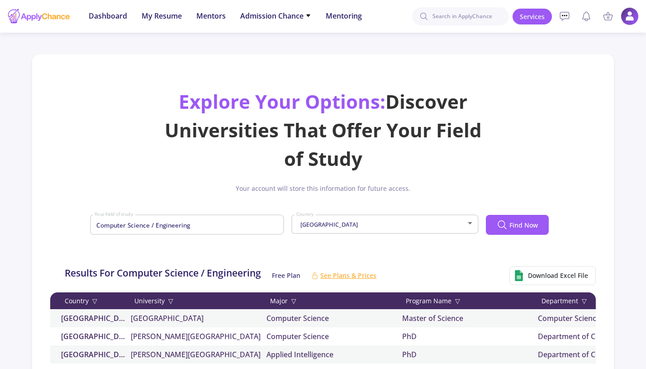
scroll to position [304, 0]
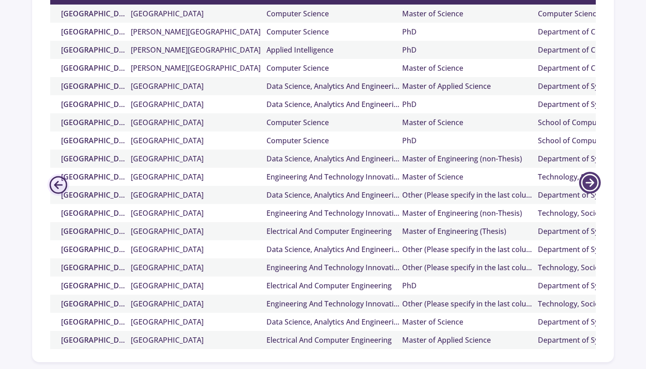
click at [586, 183] on icon at bounding box center [590, 183] width 22 height 22
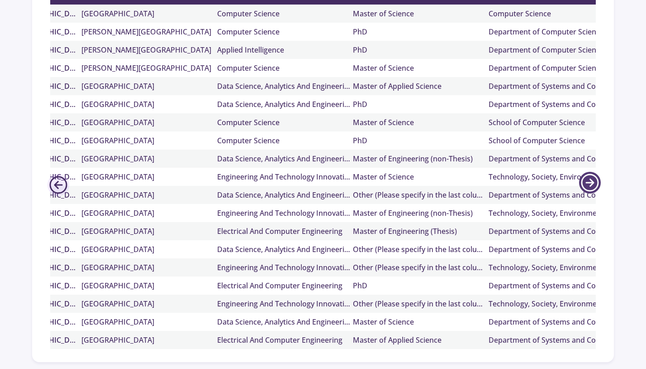
click at [586, 183] on icon at bounding box center [590, 183] width 22 height 22
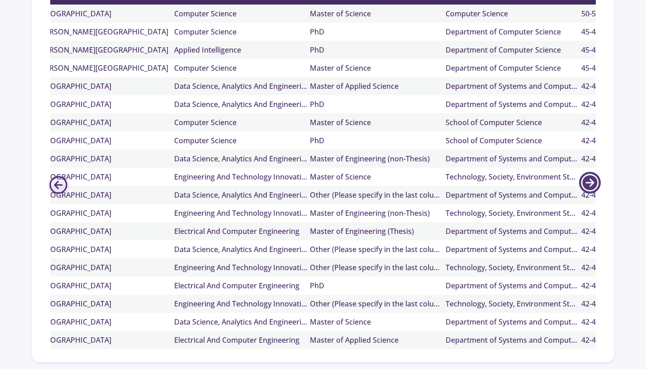
click at [586, 182] on icon at bounding box center [590, 183] width 22 height 22
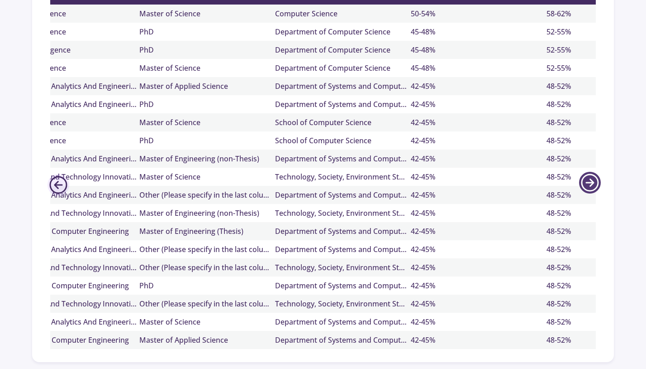
click at [586, 182] on icon at bounding box center [590, 183] width 22 height 22
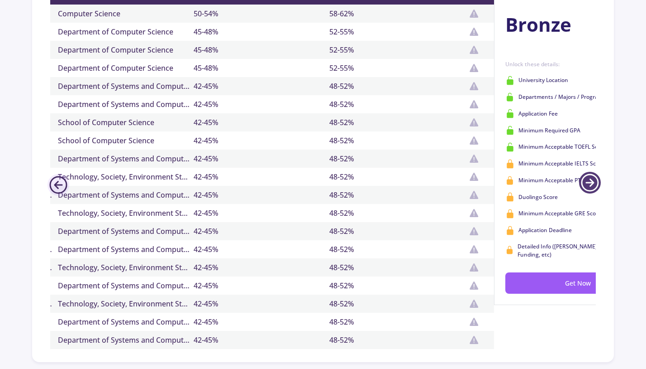
click at [586, 182] on icon at bounding box center [590, 183] width 22 height 22
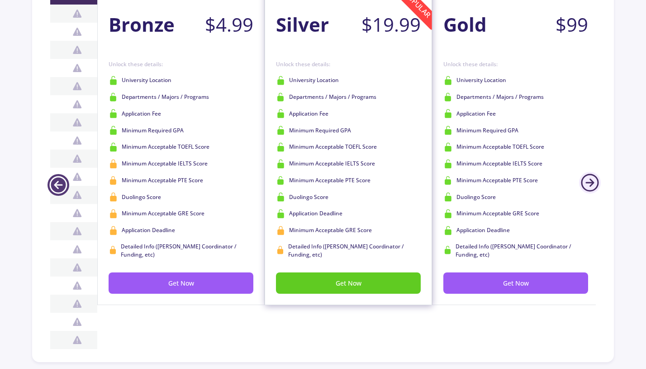
click at [60, 184] on icon at bounding box center [59, 185] width 22 height 22
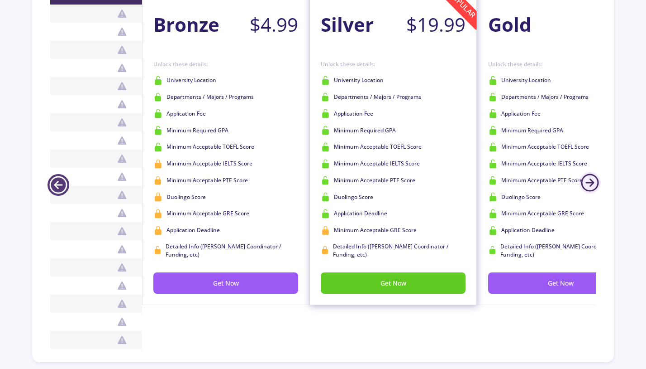
click at [60, 184] on icon at bounding box center [59, 185] width 22 height 22
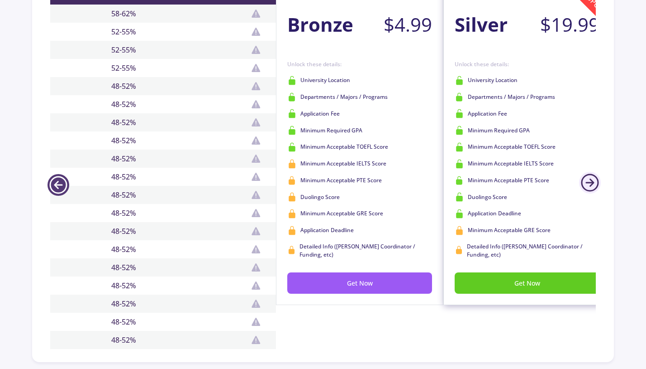
click at [60, 184] on icon at bounding box center [59, 185] width 22 height 22
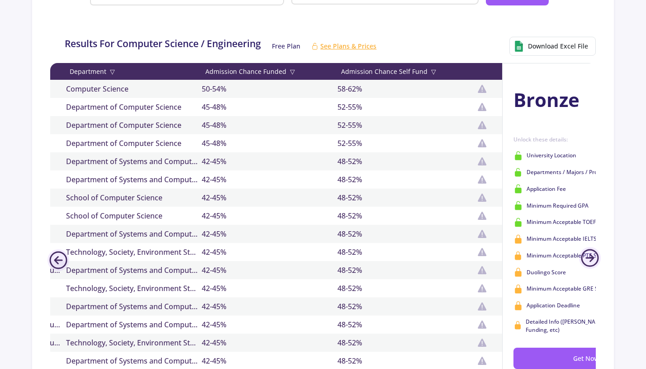
scroll to position [182, 0]
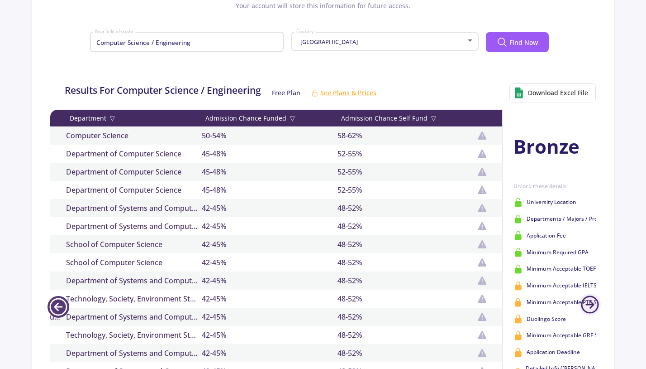
click at [57, 303] on icon at bounding box center [59, 307] width 22 height 22
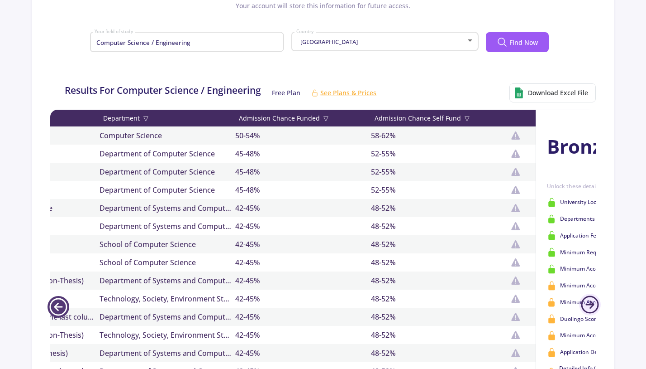
click at [57, 303] on icon at bounding box center [59, 307] width 22 height 22
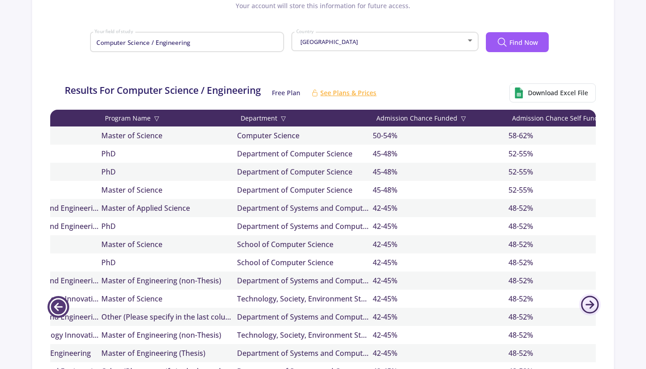
click at [57, 303] on icon at bounding box center [59, 307] width 22 height 22
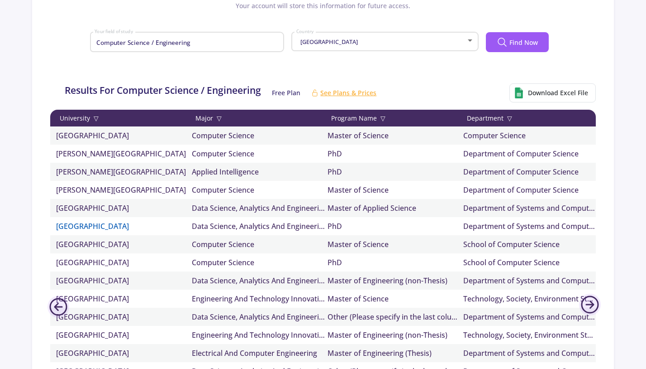
scroll to position [0, 0]
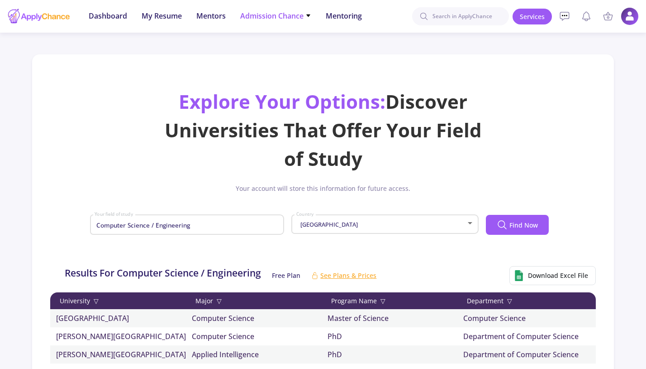
click at [274, 18] on span "Admission Chance" at bounding box center [275, 15] width 71 height 11
click at [274, 60] on link "Only My Chance of Admission" at bounding box center [293, 63] width 107 height 17
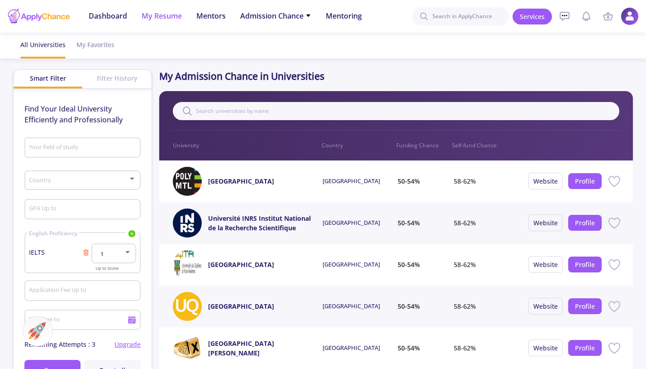
click at [147, 22] on li "My Resume" at bounding box center [162, 16] width 40 height 33
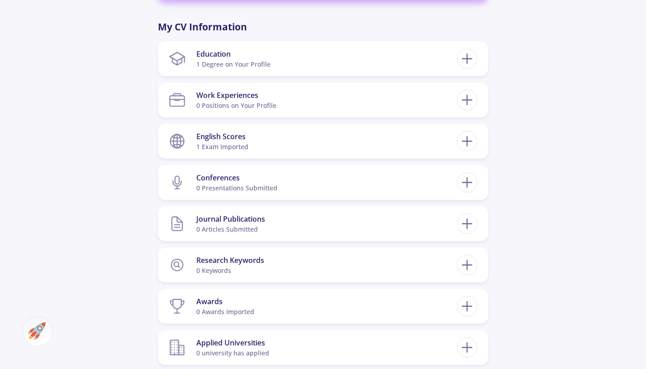
scroll to position [547, 0]
